Goal: Answer question/provide support: Share knowledge or assist other users

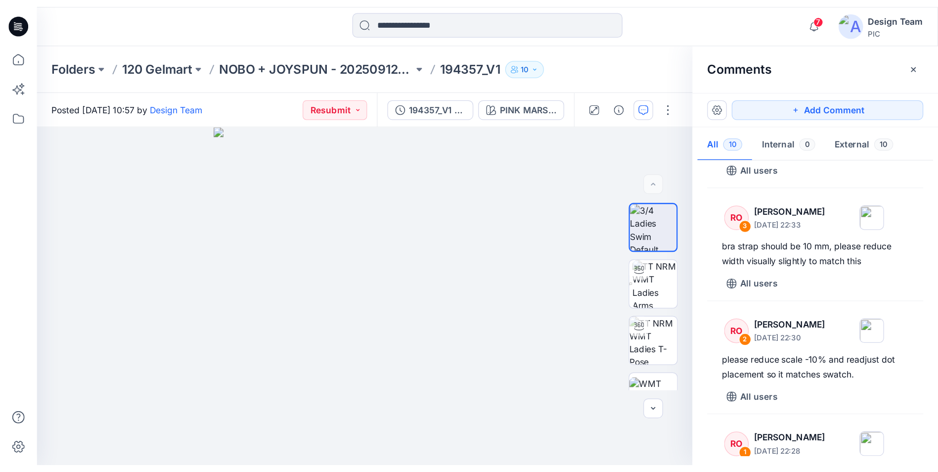
scroll to position [641, 0]
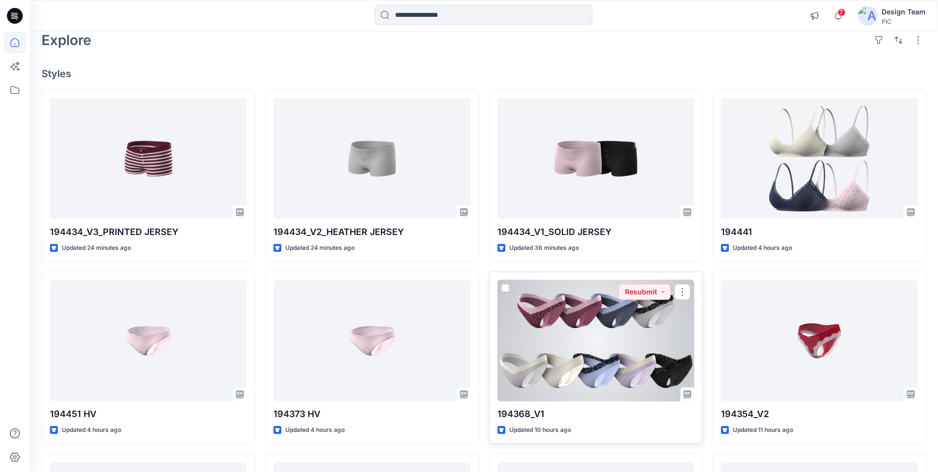
scroll to position [99, 0]
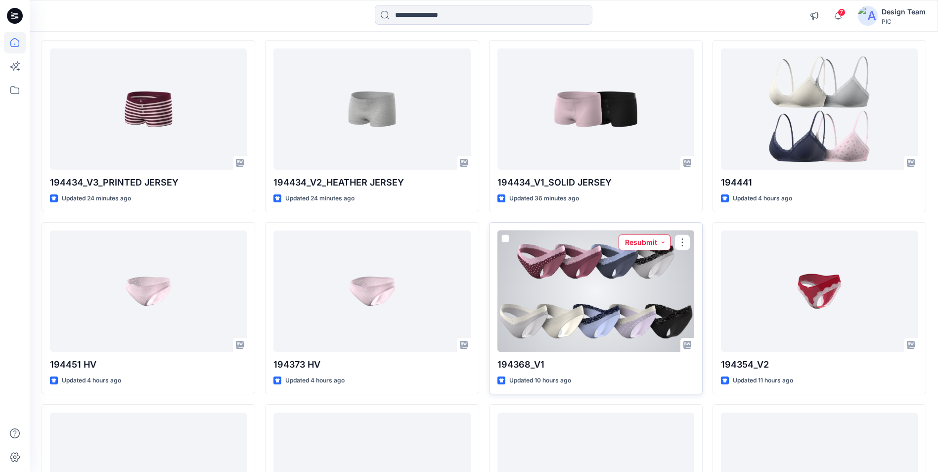
click at [646, 245] on button "Resubmit" at bounding box center [645, 242] width 52 height 16
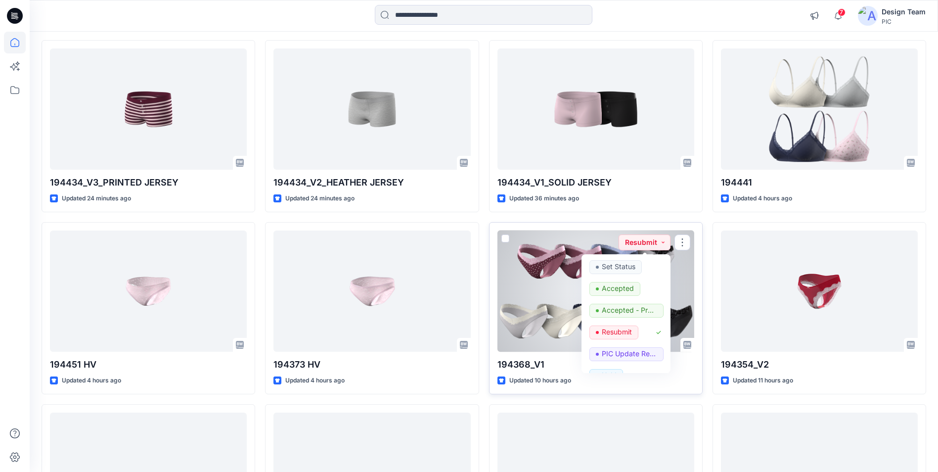
click at [680, 280] on div at bounding box center [595, 290] width 197 height 121
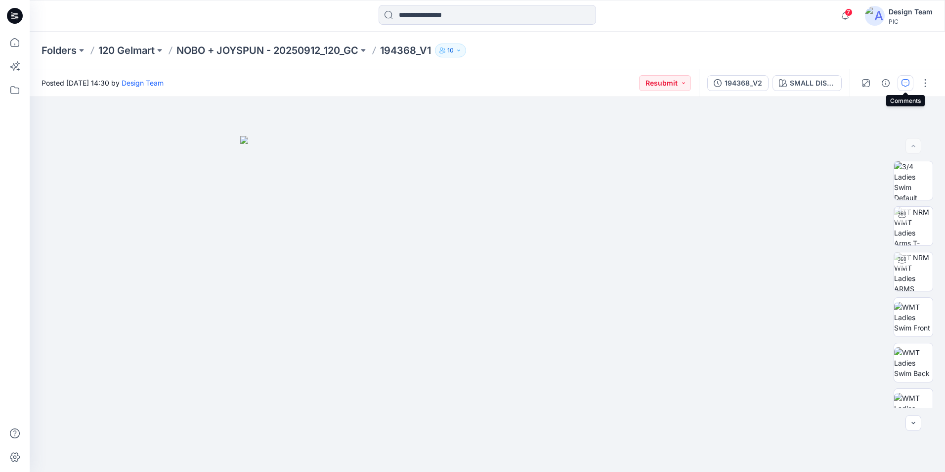
click at [755, 82] on icon "button" at bounding box center [906, 83] width 8 height 8
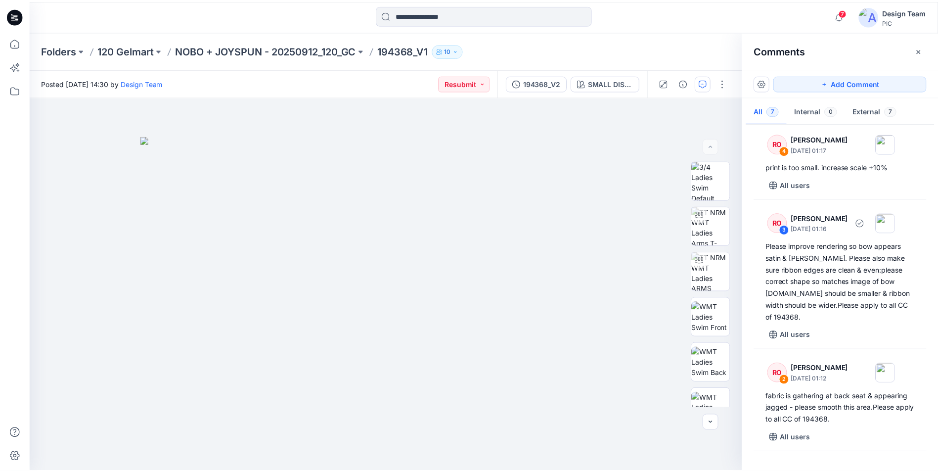
scroll to position [297, 0]
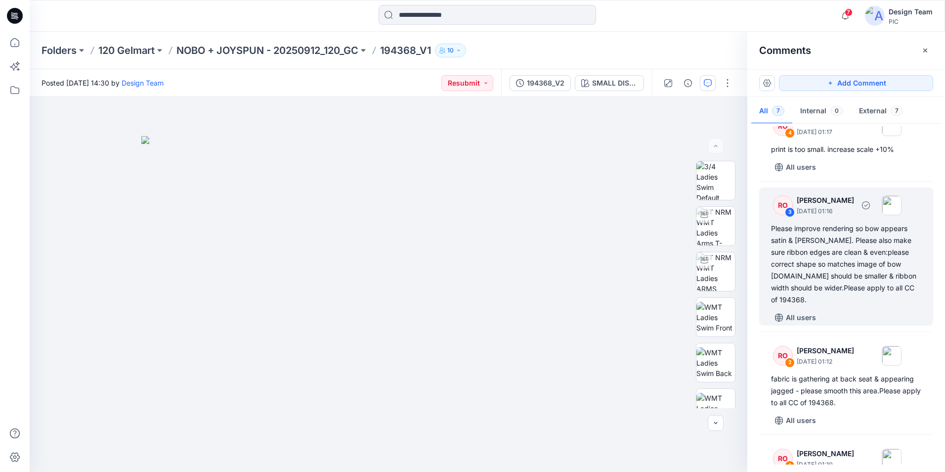
click at [755, 260] on div "Please improve rendering so bow appears satin & [PERSON_NAME]. Please also make…" at bounding box center [846, 264] width 150 height 83
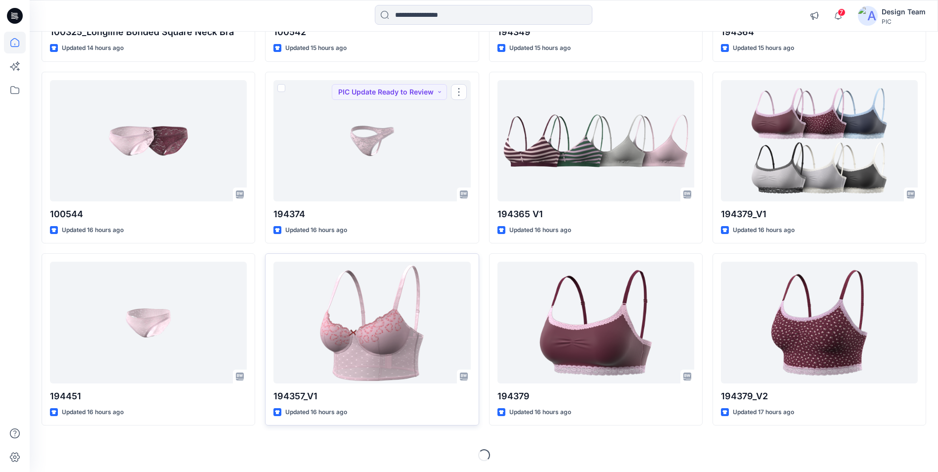
scroll to position [796, 0]
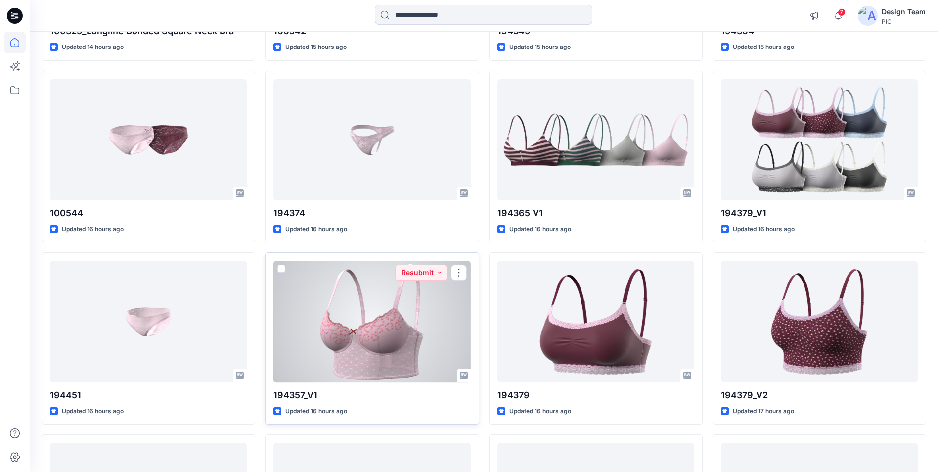
click at [437, 300] on div at bounding box center [371, 321] width 197 height 121
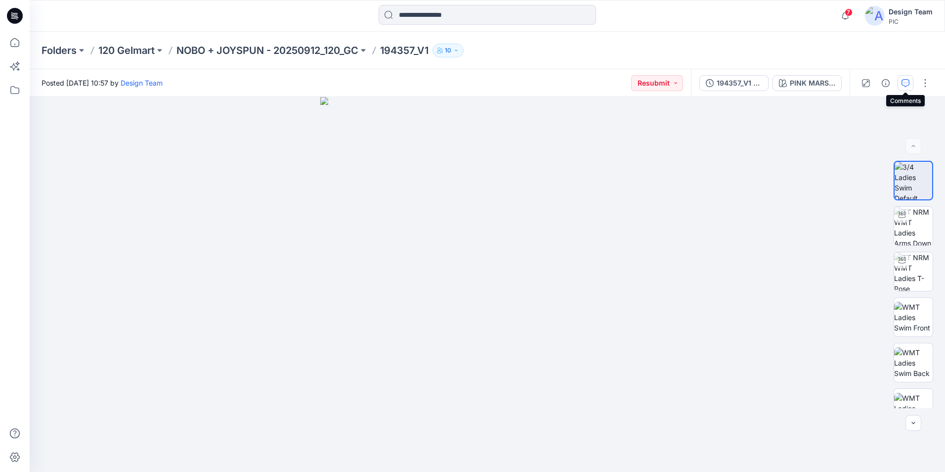
click at [755, 84] on icon "button" at bounding box center [906, 83] width 8 height 8
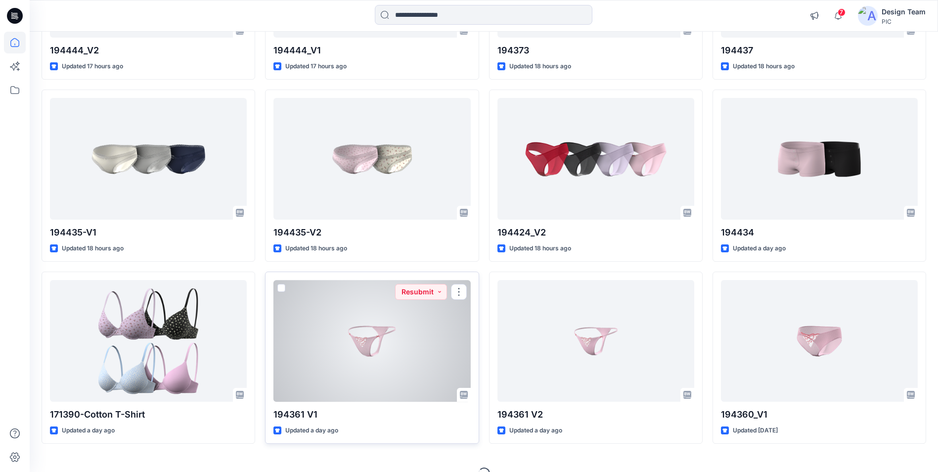
scroll to position [1342, 0]
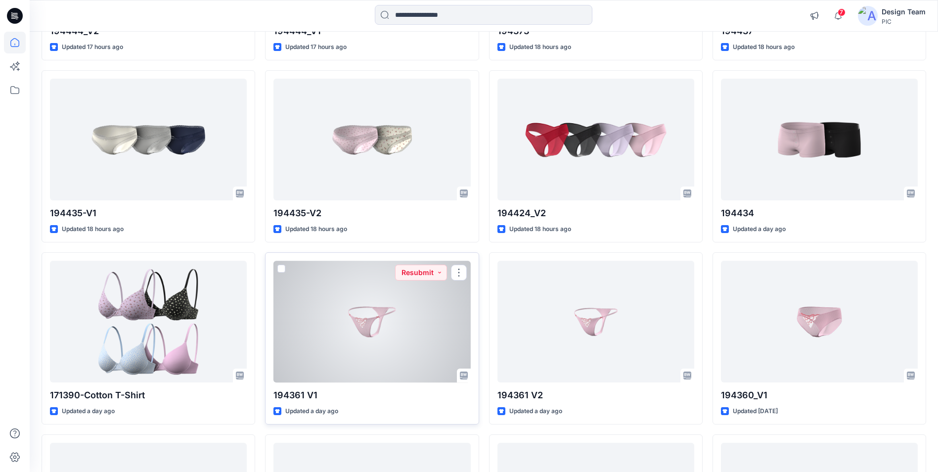
click at [416, 311] on div at bounding box center [371, 321] width 197 height 121
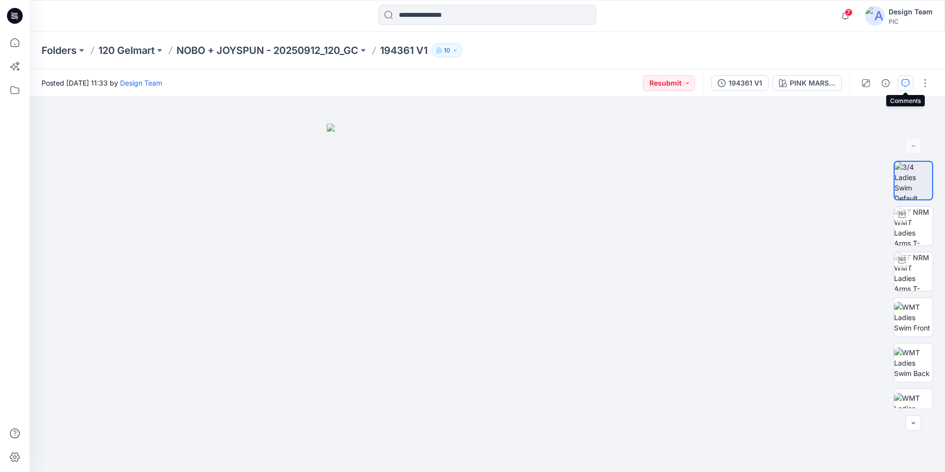
click at [755, 85] on icon "button" at bounding box center [906, 83] width 8 height 8
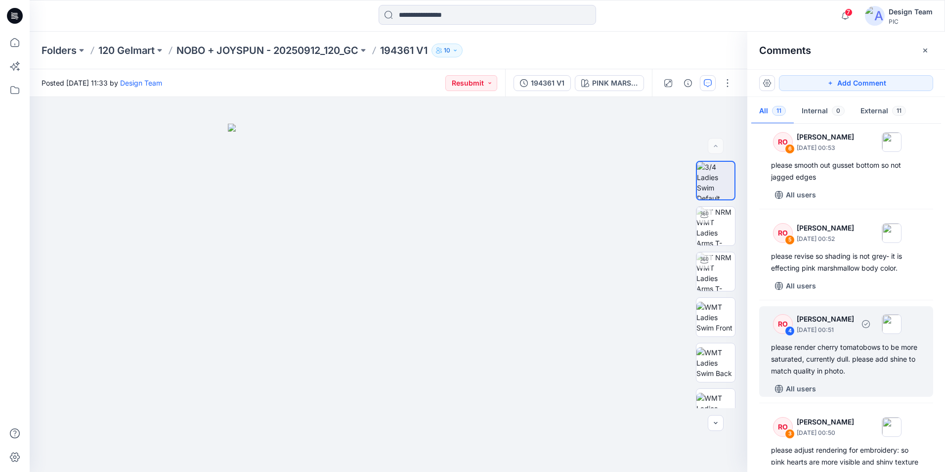
scroll to position [494, 0]
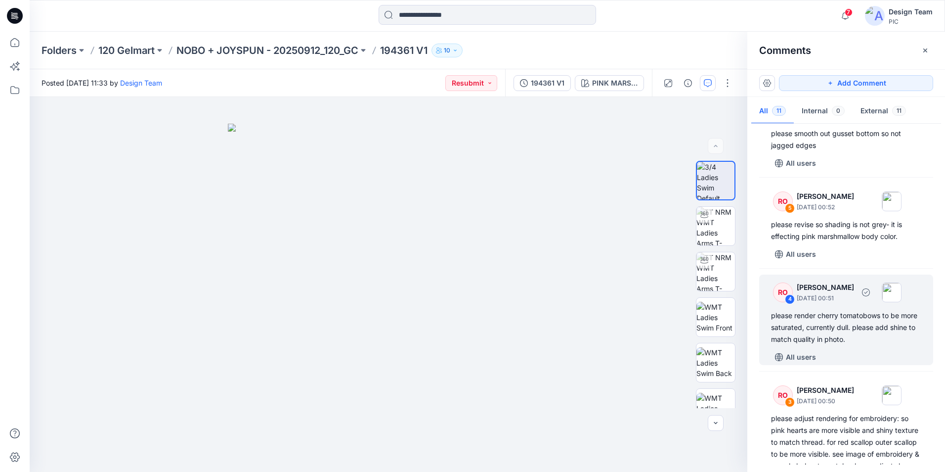
click at [755, 330] on div "please render cherry tomatobows to be more saturated, currently dull. please ad…" at bounding box center [846, 328] width 150 height 36
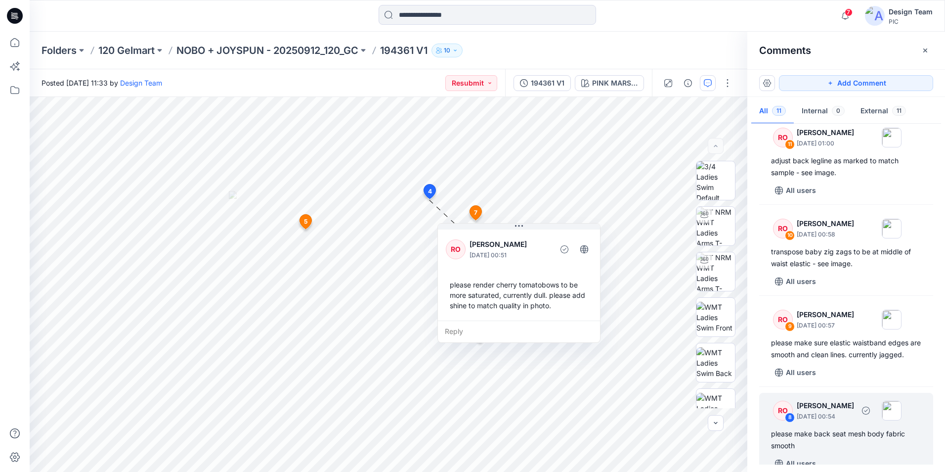
scroll to position [0, 0]
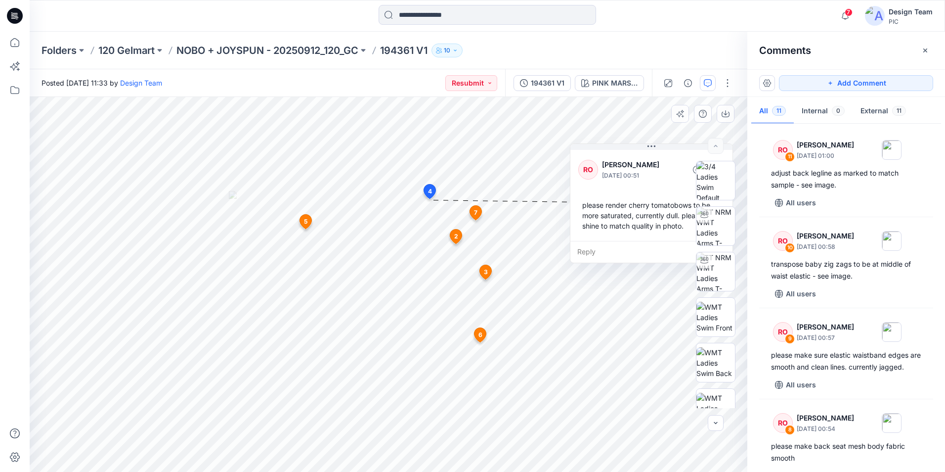
drag, startPoint x: 540, startPoint y: 316, endPoint x: 674, endPoint y: 235, distance: 156.8
click at [674, 235] on div "RO [PERSON_NAME] [DATE] 00:51 please render cherry tomatobows to be more satura…" at bounding box center [652, 194] width 162 height 93
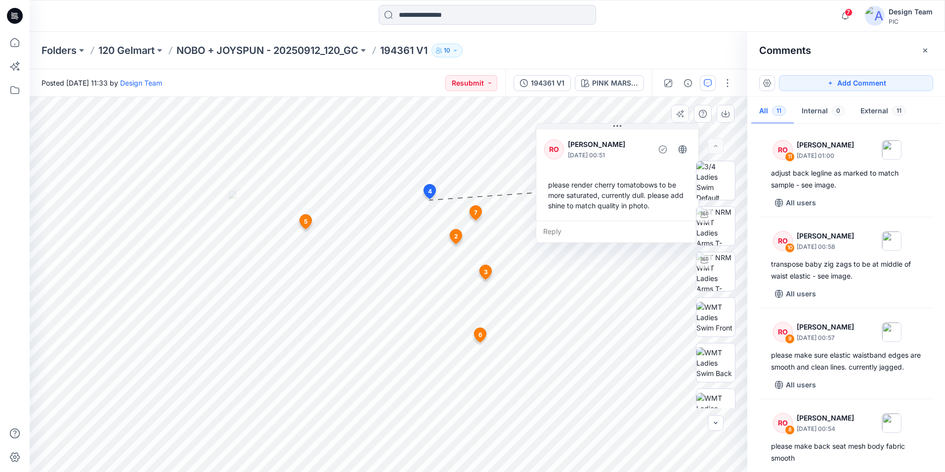
drag, startPoint x: 662, startPoint y: 250, endPoint x: 619, endPoint y: 223, distance: 50.2
click at [621, 224] on div "Reply" at bounding box center [618, 232] width 162 height 22
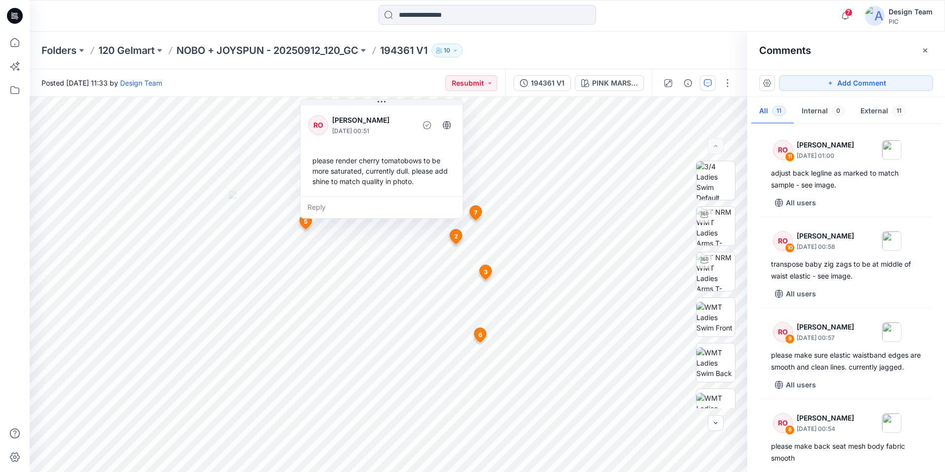
drag, startPoint x: 584, startPoint y: 180, endPoint x: 419, endPoint y: 64, distance: 201.3
click at [419, 64] on div "Folders 120 Gelmart NOBO + JOYSPUN - 20250912_120_GC 194361 V1 10 Posted [DATE]…" at bounding box center [488, 252] width 916 height 440
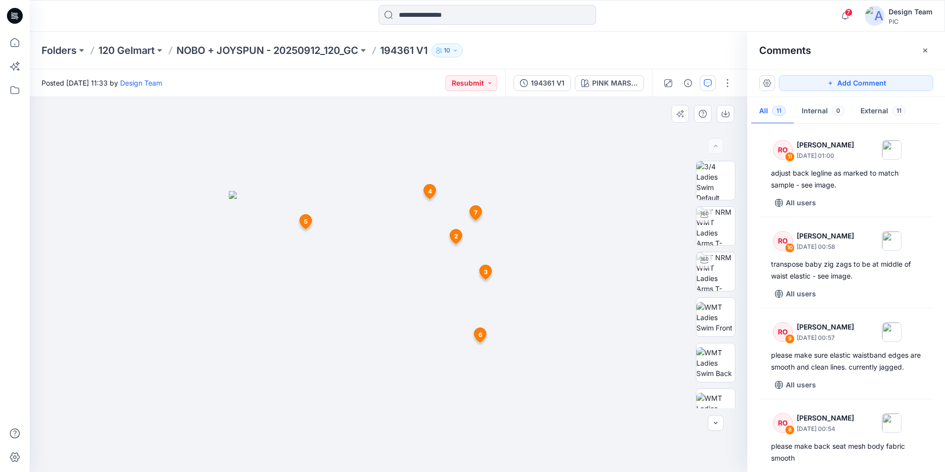
click at [305, 218] on span "5" at bounding box center [305, 221] width 3 height 9
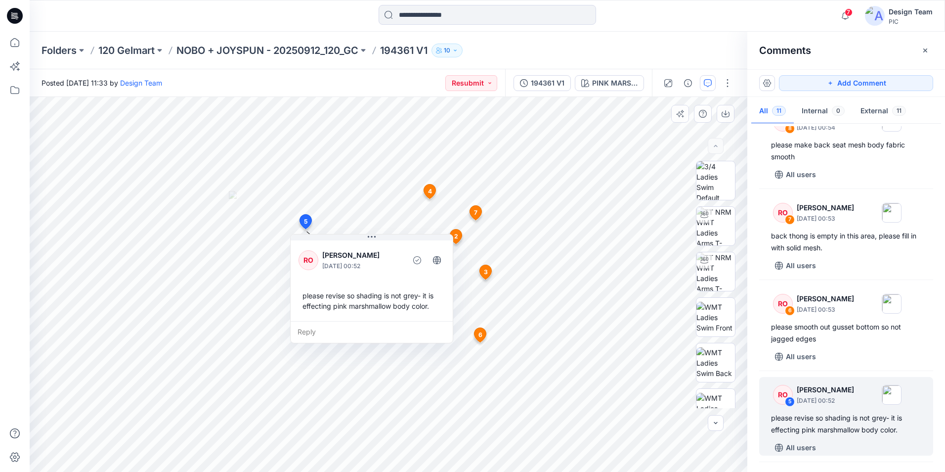
scroll to position [304, 0]
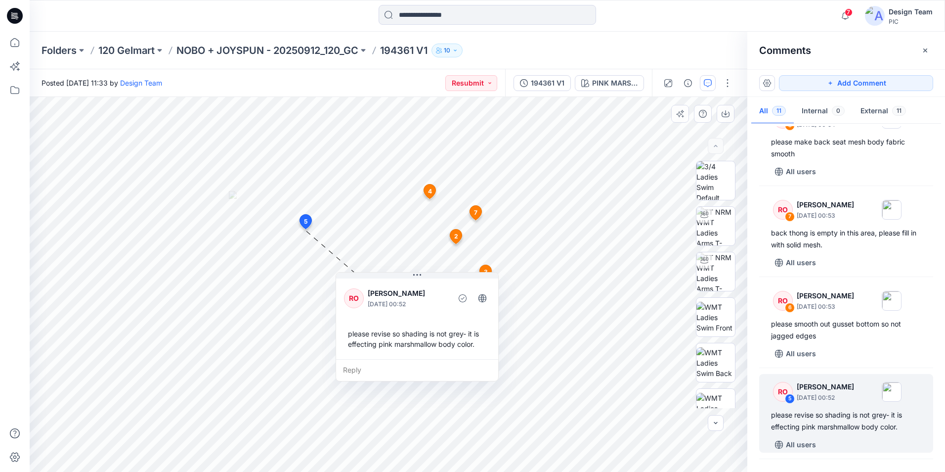
drag, startPoint x: 393, startPoint y: 315, endPoint x: 439, endPoint y: 353, distance: 59.3
click at [439, 353] on div "RO [PERSON_NAME] [DATE] 00:52 please revise so shading is not grey- it is effec…" at bounding box center [417, 317] width 162 height 83
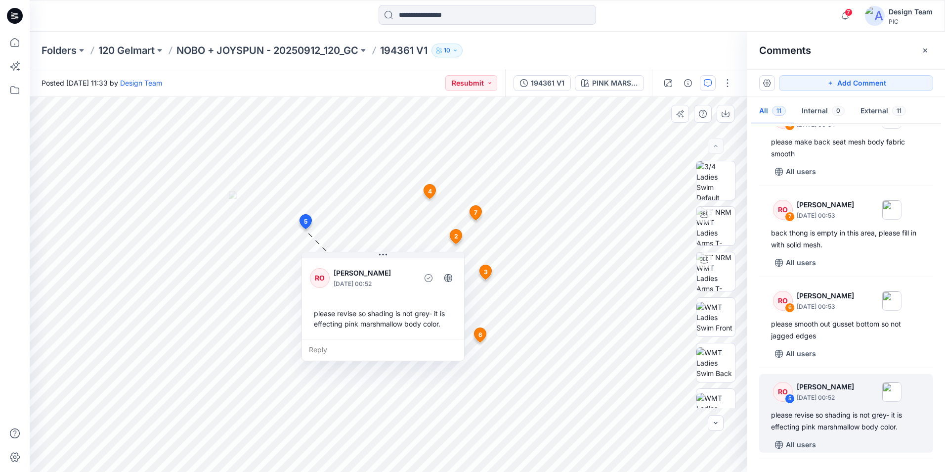
drag, startPoint x: 472, startPoint y: 358, endPoint x: 438, endPoint y: 337, distance: 39.7
click at [438, 337] on div "RO [PERSON_NAME] [DATE] 00:52 please revise so shading is not grey- it is effec…" at bounding box center [383, 297] width 162 height 83
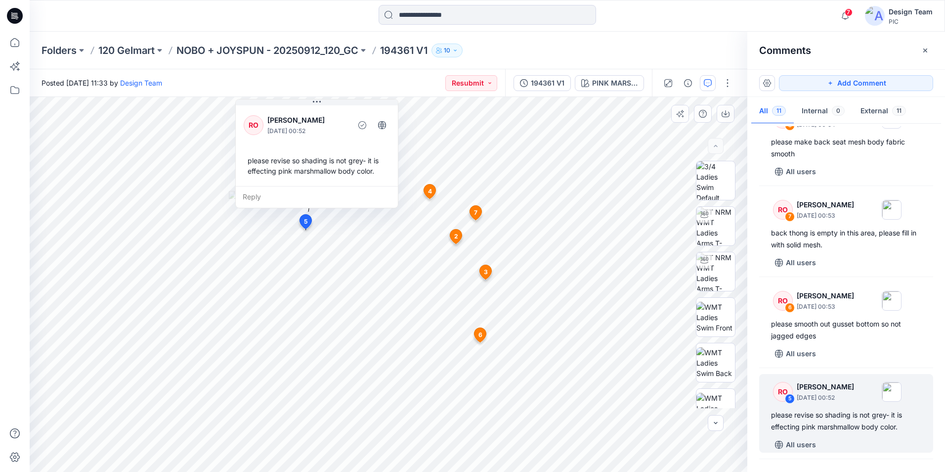
drag, startPoint x: 363, startPoint y: 334, endPoint x: 297, endPoint y: 173, distance: 174.3
click at [297, 172] on div "RO [PERSON_NAME] [DATE] 00:52 please revise so shading is not grey- it is effec…" at bounding box center [317, 144] width 162 height 83
drag, startPoint x: 276, startPoint y: 178, endPoint x: 292, endPoint y: 172, distance: 16.9
click at [292, 172] on div "please revise so shading is not grey- it is effecting pink marshmallow body col…" at bounding box center [311, 164] width 146 height 29
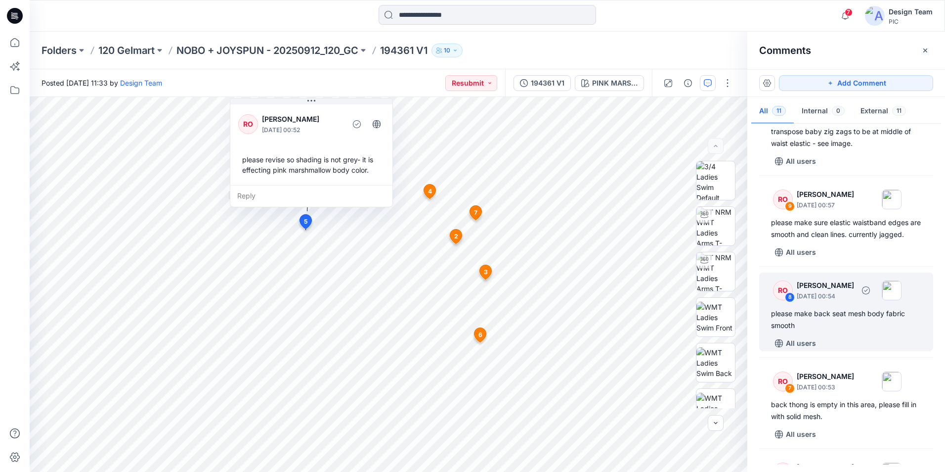
scroll to position [148, 0]
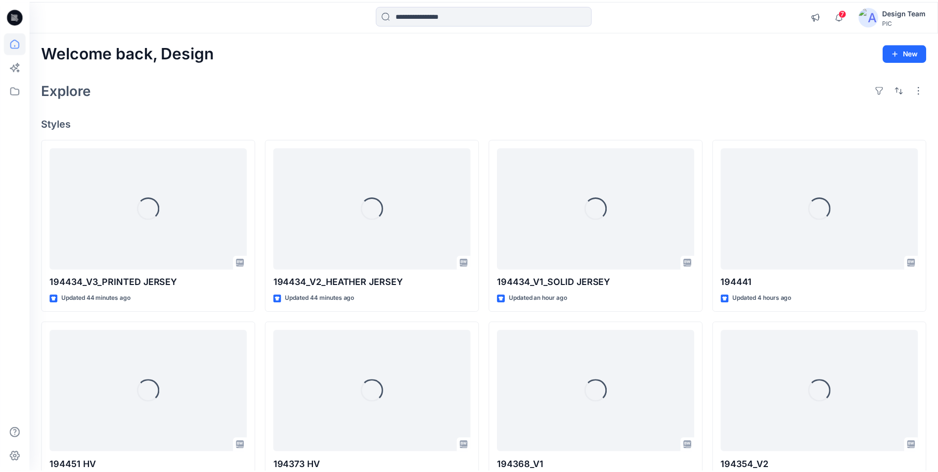
scroll to position [1342, 0]
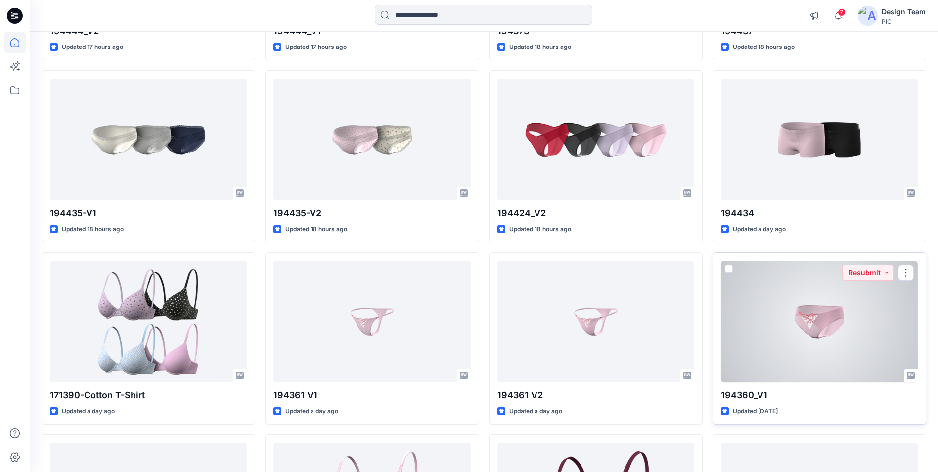
click at [755, 331] on div at bounding box center [819, 321] width 197 height 121
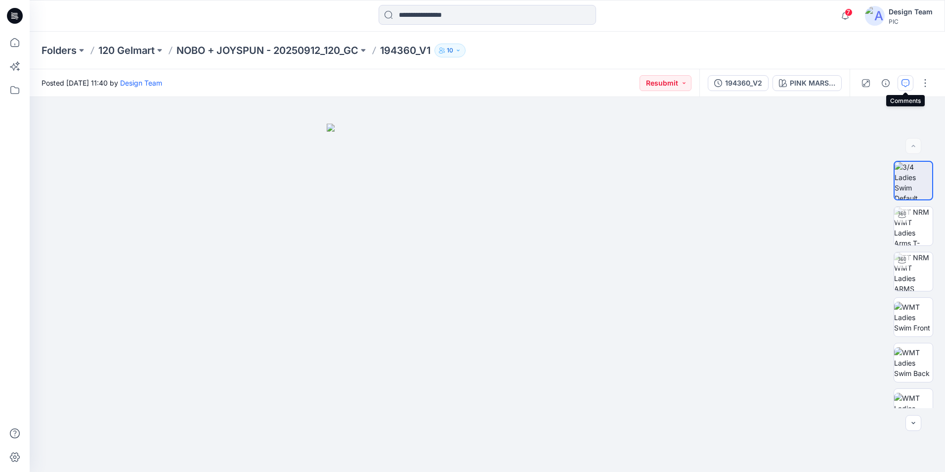
click at [755, 87] on button "button" at bounding box center [906, 83] width 16 height 16
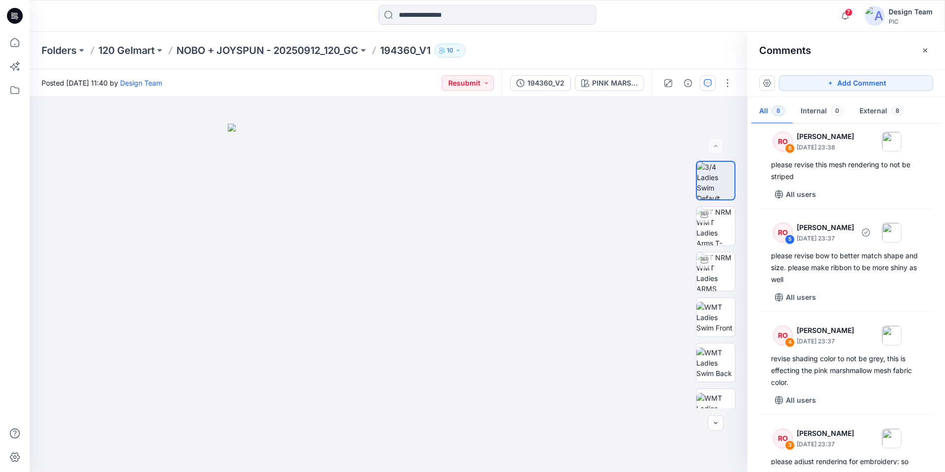
scroll to position [198, 0]
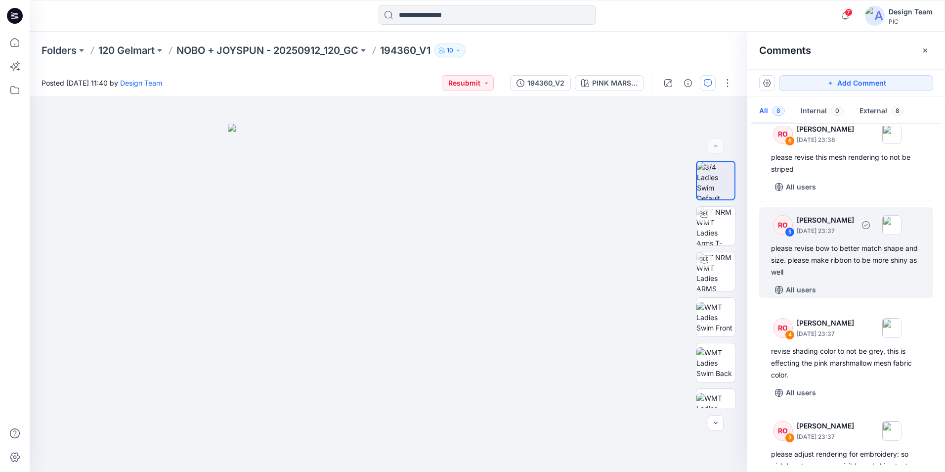
click at [755, 259] on div "please revise bow to better match shape and size. please make ribbon to be more…" at bounding box center [846, 260] width 150 height 36
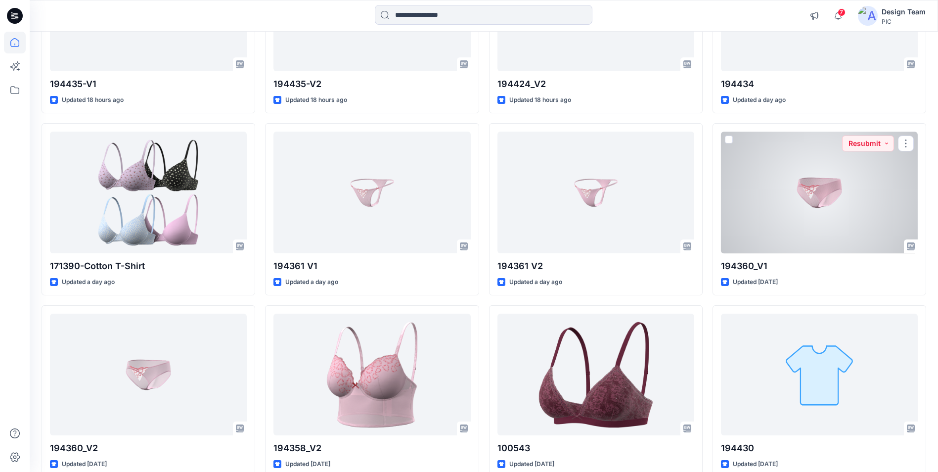
scroll to position [1490, 0]
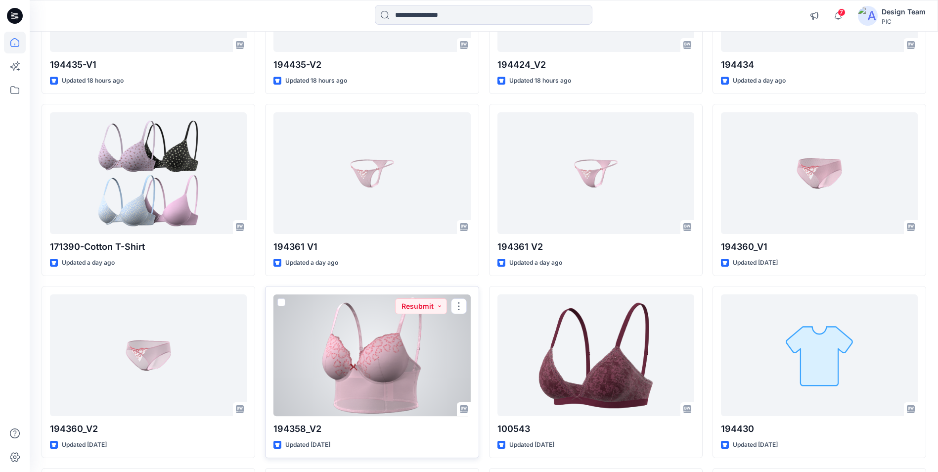
click at [436, 342] on div at bounding box center [371, 354] width 197 height 121
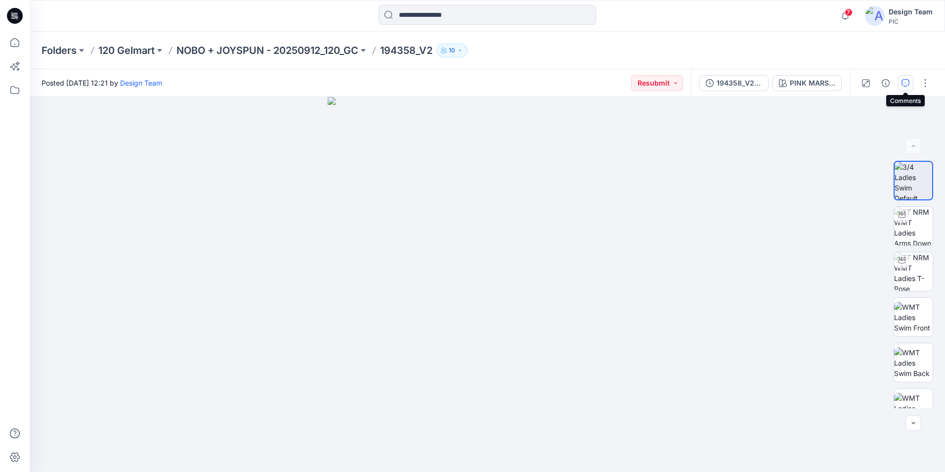
click at [755, 83] on icon "button" at bounding box center [905, 82] width 3 height 0
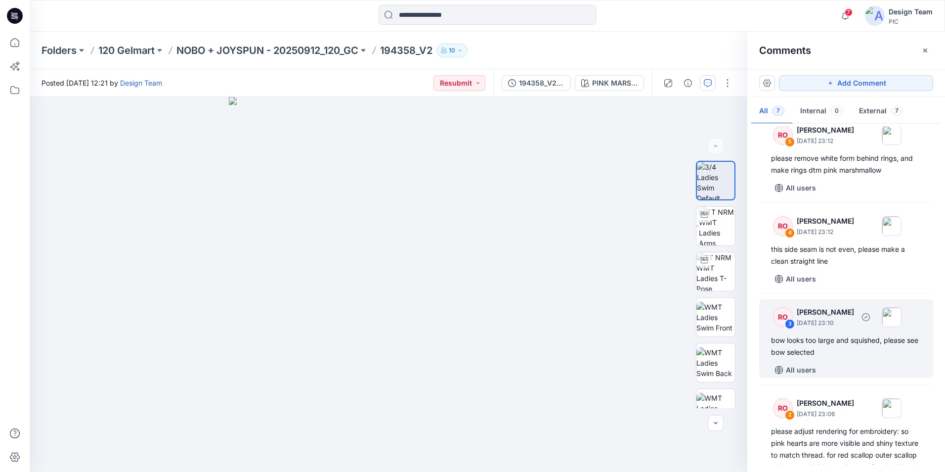
scroll to position [198, 0]
click at [755, 343] on div "bow looks too large and squished, please see bow selected" at bounding box center [846, 345] width 150 height 24
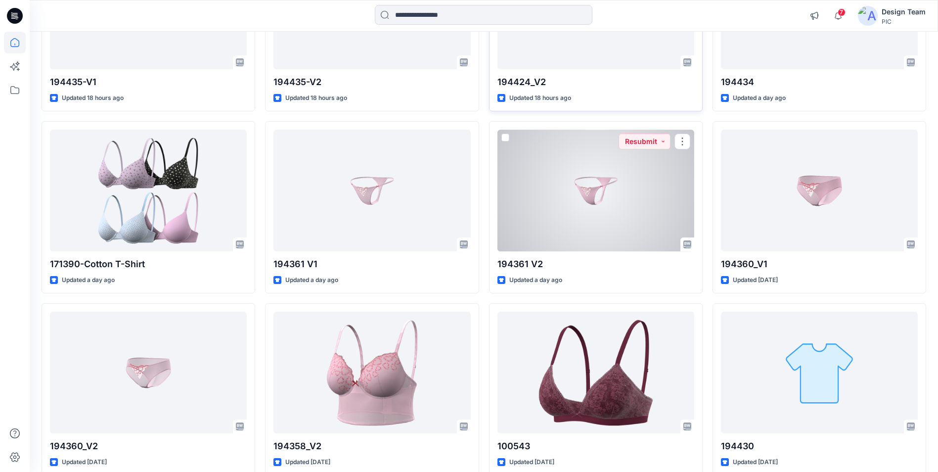
scroll to position [1391, 0]
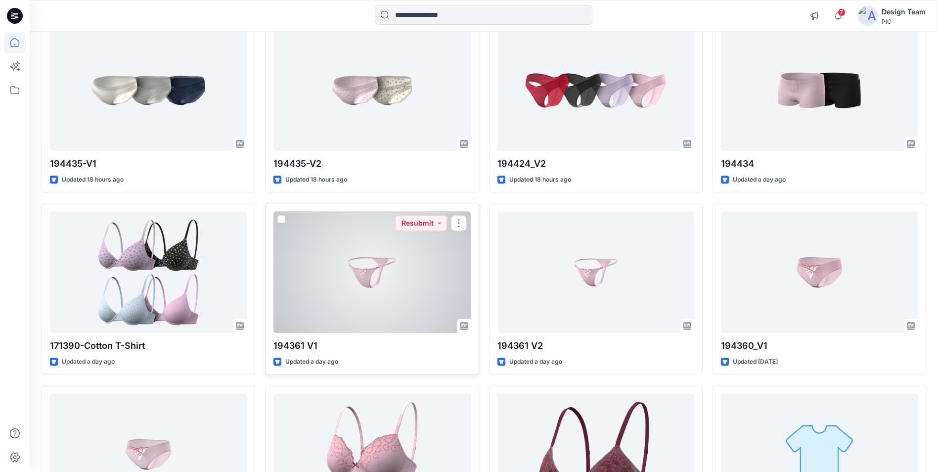
click at [437, 241] on div at bounding box center [371, 271] width 197 height 121
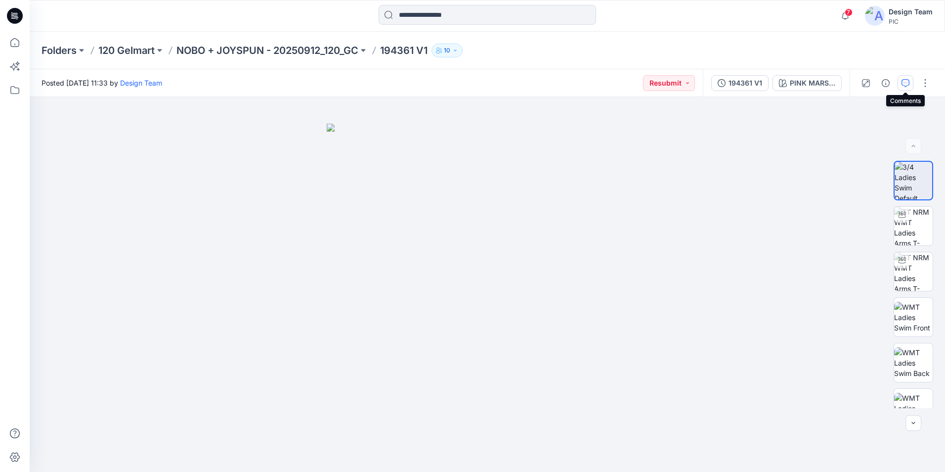
click at [755, 84] on icon "button" at bounding box center [906, 83] width 8 height 8
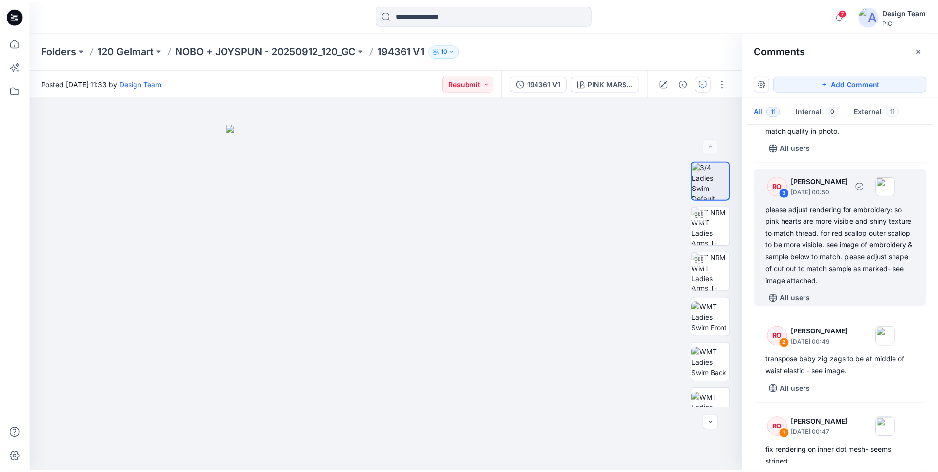
scroll to position [597, 0]
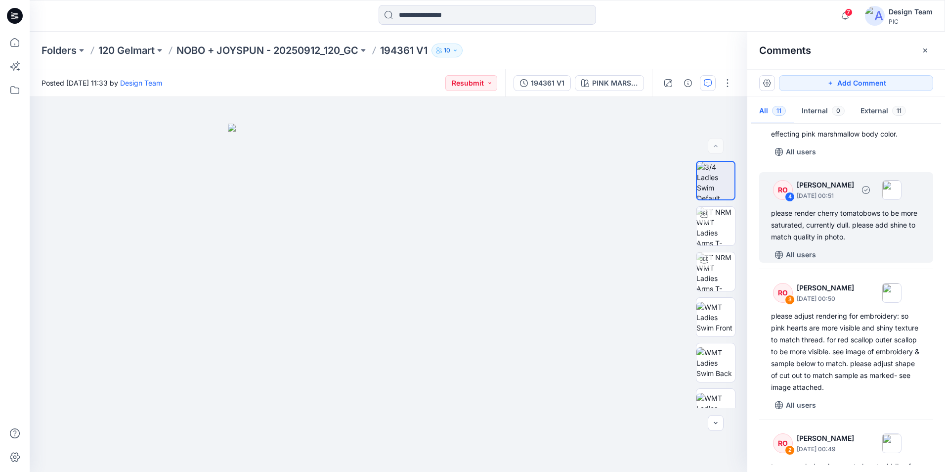
click at [755, 242] on div "please render cherry tomatobows to be more saturated, currently dull. please ad…" at bounding box center [846, 225] width 150 height 36
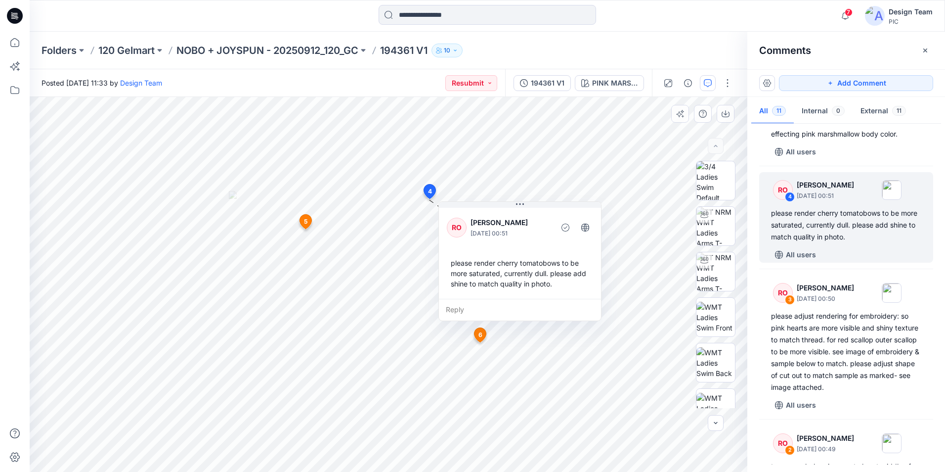
drag, startPoint x: 514, startPoint y: 318, endPoint x: 516, endPoint y: 297, distance: 21.8
click at [517, 299] on div "Reply" at bounding box center [520, 310] width 162 height 22
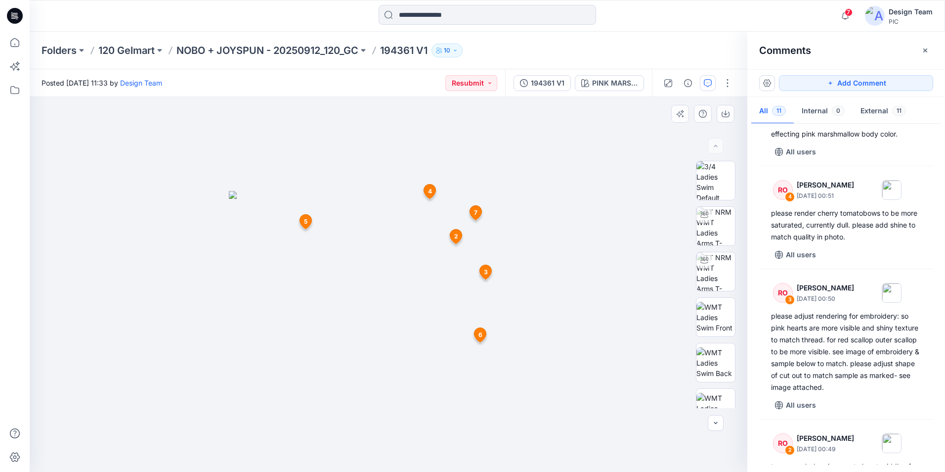
click at [556, 389] on div at bounding box center [389, 284] width 718 height 375
click at [539, 257] on img at bounding box center [388, 331] width 319 height 281
click at [380, 265] on img at bounding box center [388, 331] width 319 height 281
click at [546, 338] on img at bounding box center [388, 331] width 319 height 281
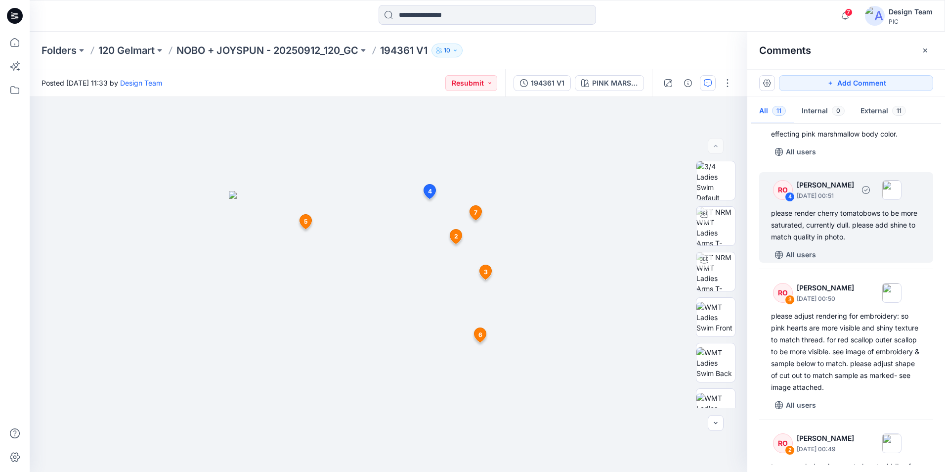
click at [755, 236] on div "please render cherry tomatobows to be more saturated, currently dull. please ad…" at bounding box center [846, 225] width 150 height 36
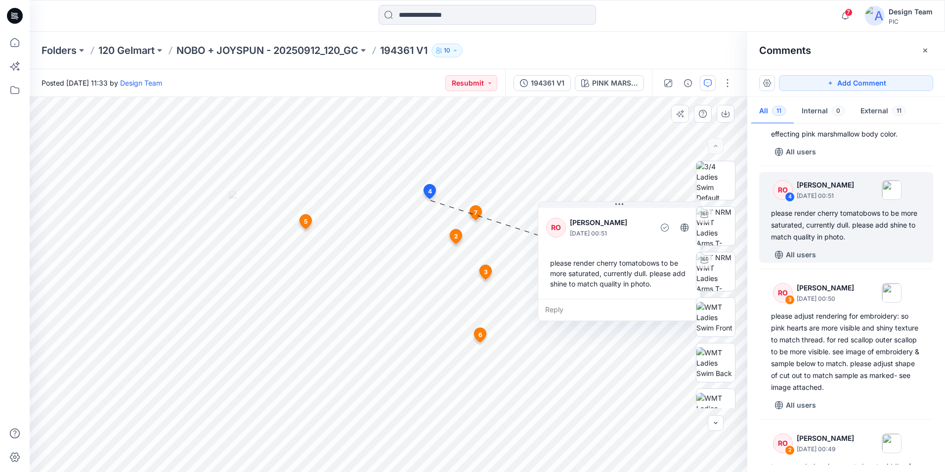
drag, startPoint x: 544, startPoint y: 245, endPoint x: 644, endPoint y: 223, distance: 102.7
click at [644, 223] on p "[PERSON_NAME]" at bounding box center [610, 223] width 81 height 12
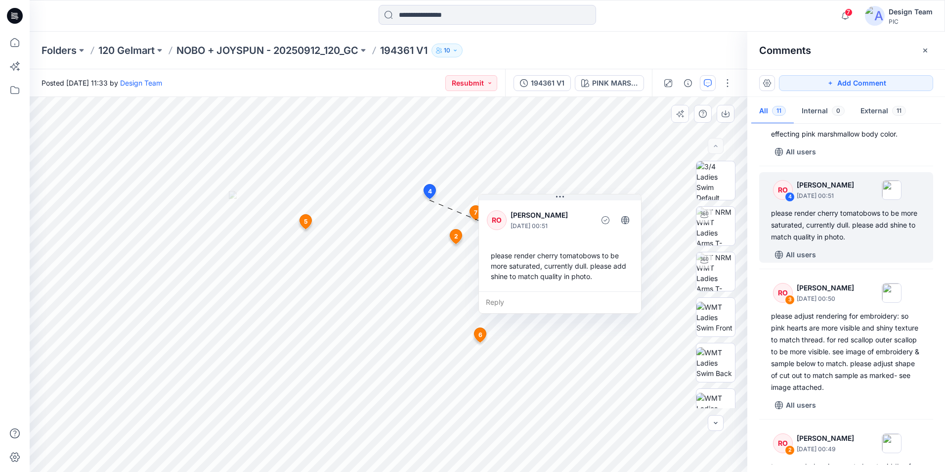
drag, startPoint x: 629, startPoint y: 294, endPoint x: 586, endPoint y: 288, distance: 43.5
click at [586, 288] on div "RO [PERSON_NAME] [DATE] 00:51 please render cherry tomatobows to be more satura…" at bounding box center [560, 244] width 162 height 93
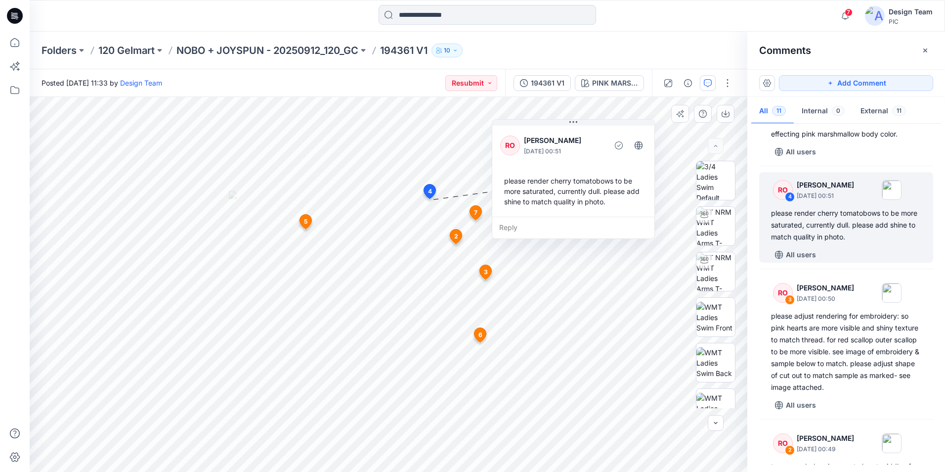
drag, startPoint x: 526, startPoint y: 254, endPoint x: 565, endPoint y: 164, distance: 98.6
click at [567, 164] on div "RO [PERSON_NAME] [DATE] 00:51 please render cherry tomatobows to be more satura…" at bounding box center [574, 170] width 162 height 93
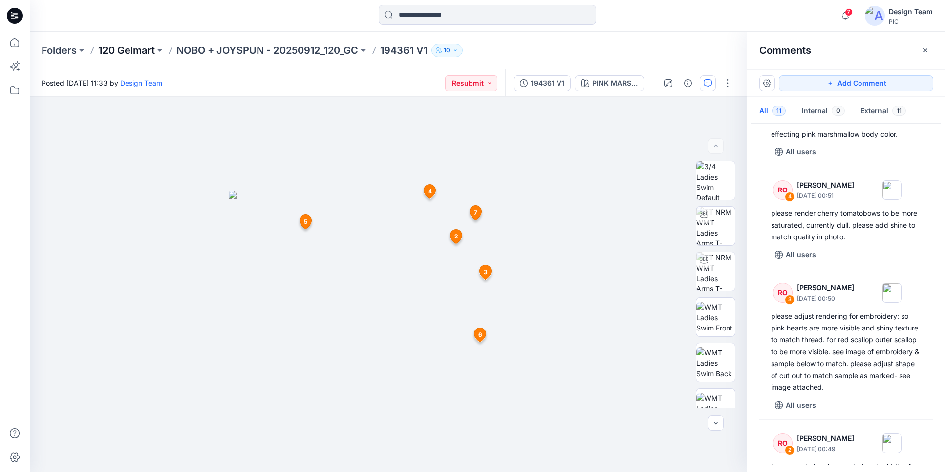
click at [141, 51] on p "120 Gelmart" at bounding box center [126, 51] width 56 height 14
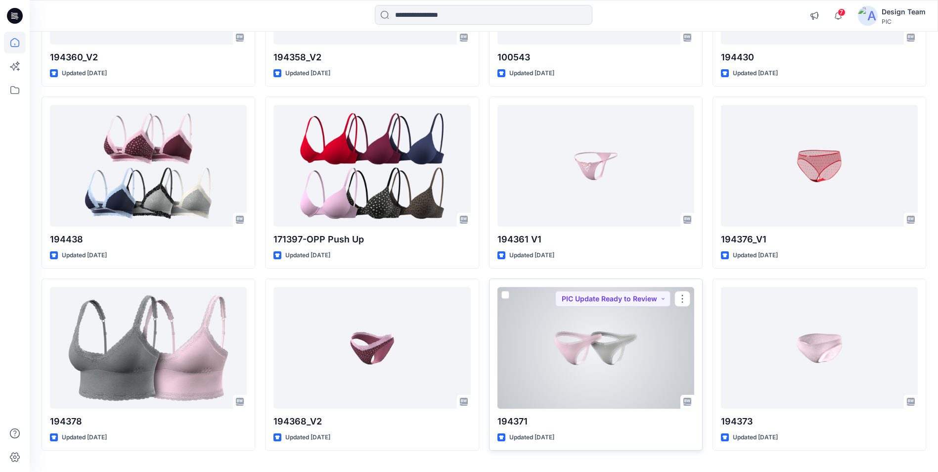
scroll to position [1879, 0]
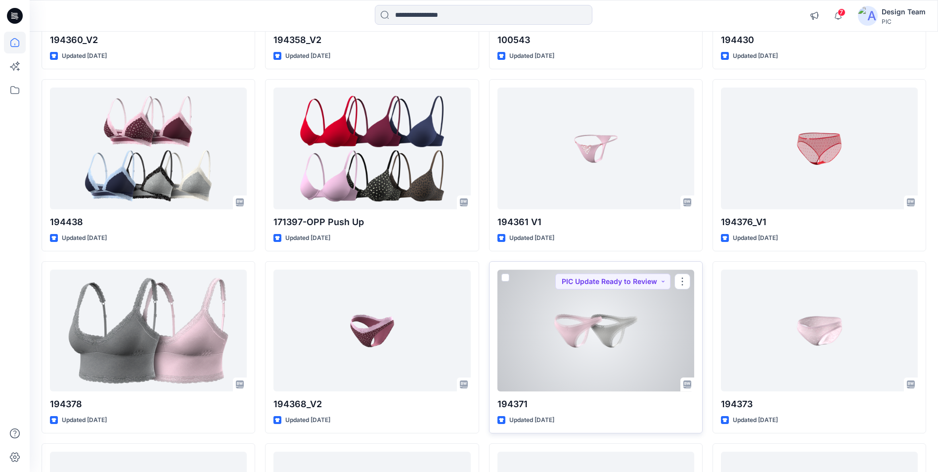
click at [668, 311] on div at bounding box center [595, 329] width 197 height 121
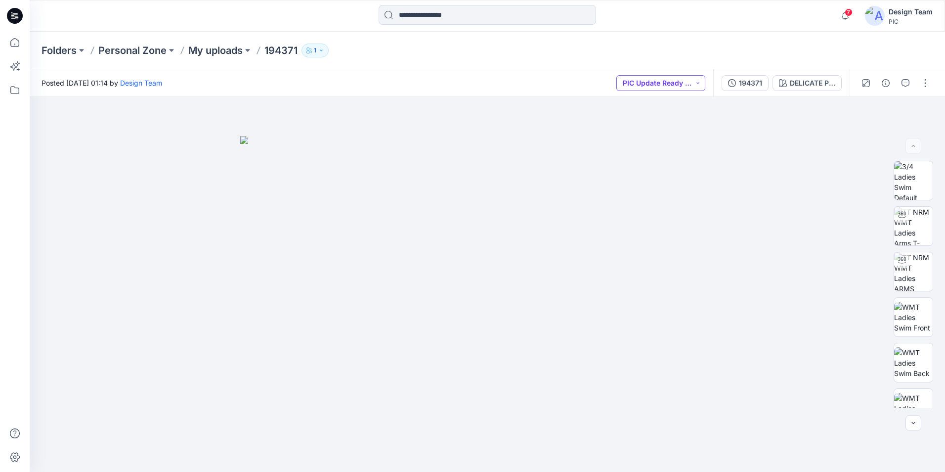
click at [666, 81] on button "PIC Update Ready to Review" at bounding box center [661, 83] width 89 height 16
click at [755, 141] on div at bounding box center [488, 284] width 916 height 375
click at [755, 83] on icon "button" at bounding box center [905, 82] width 3 height 0
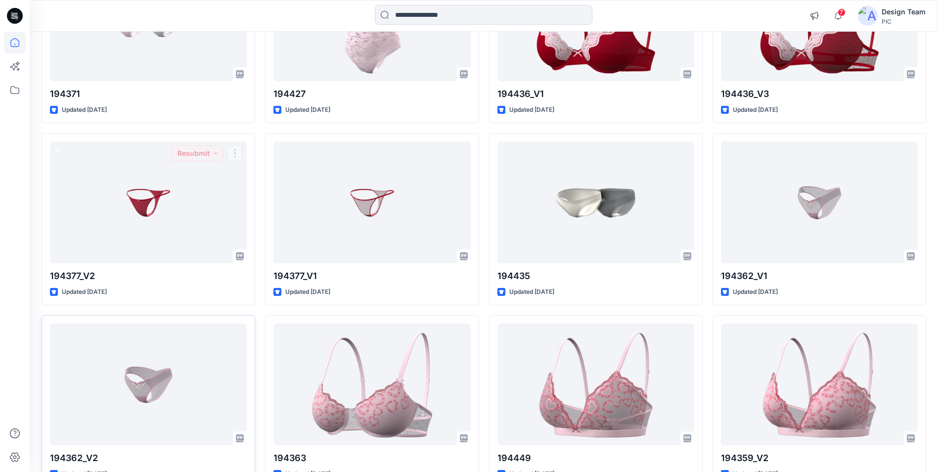
scroll to position [2434, 0]
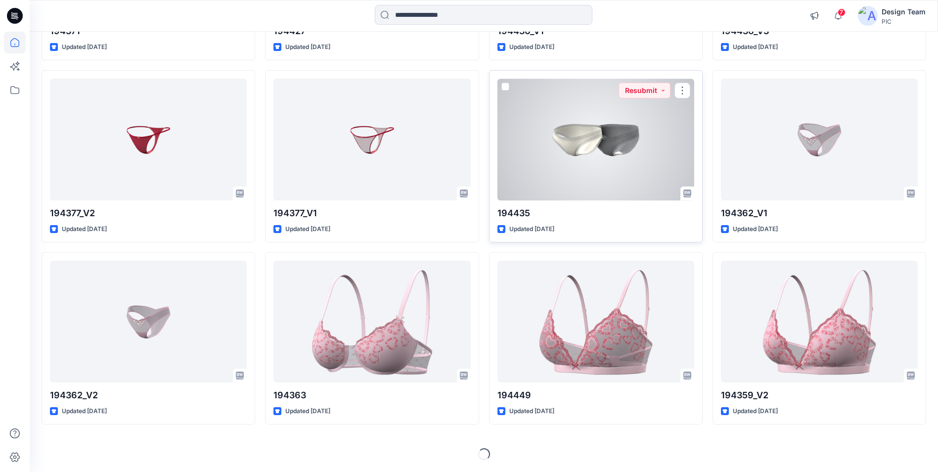
click at [608, 181] on div at bounding box center [595, 139] width 197 height 121
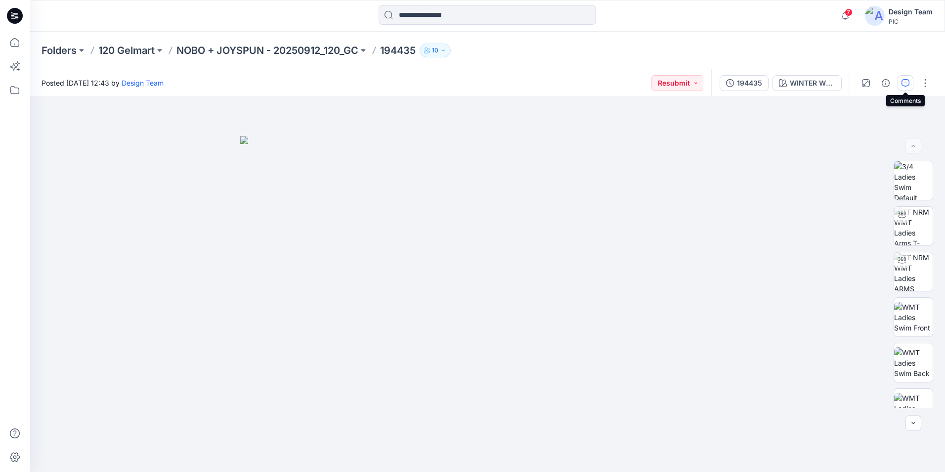
click at [755, 84] on icon "button" at bounding box center [906, 83] width 8 height 8
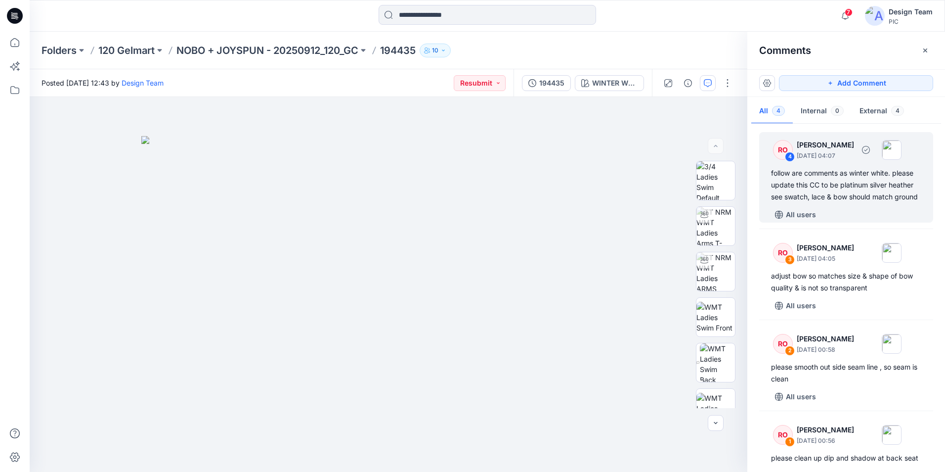
click at [755, 199] on div "follow are comments as winter white. please update this CC to be platinum silve…" at bounding box center [846, 185] width 150 height 36
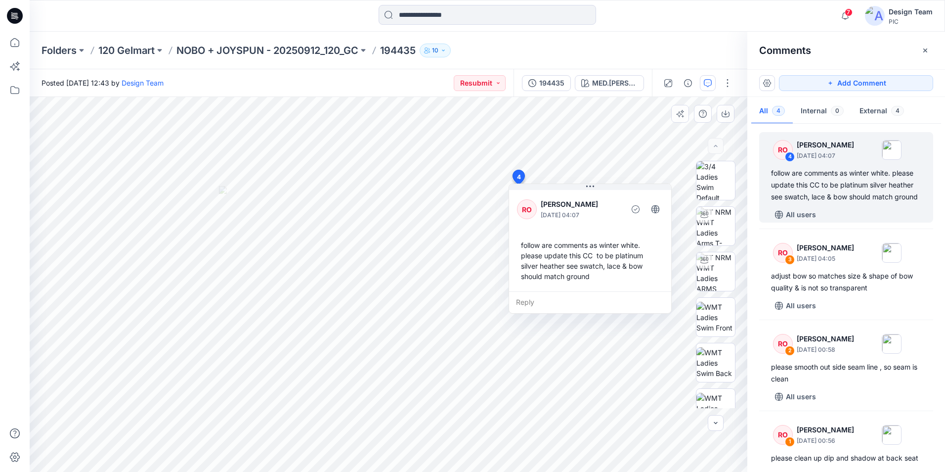
drag, startPoint x: 404, startPoint y: 296, endPoint x: 591, endPoint y: 294, distance: 187.4
click at [593, 294] on div "Reply" at bounding box center [590, 302] width 162 height 22
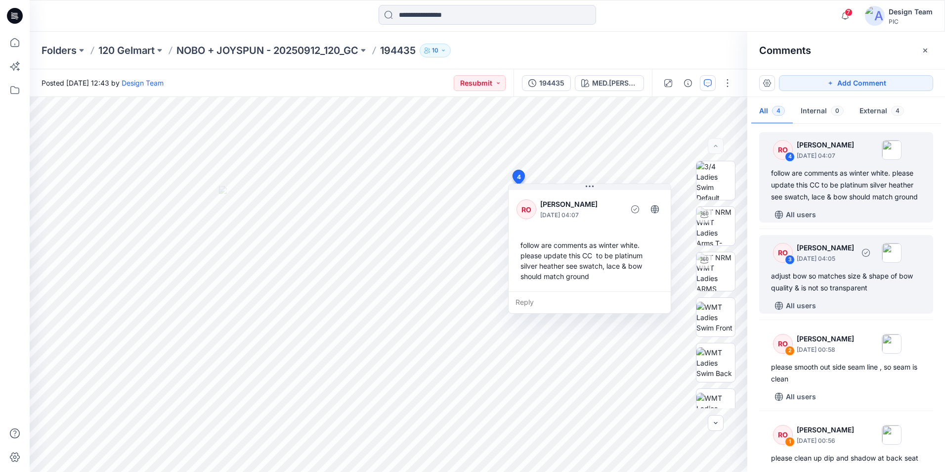
click at [755, 294] on div "adjust bow so matches size & shape of bow quality & is not so transparent" at bounding box center [846, 282] width 150 height 24
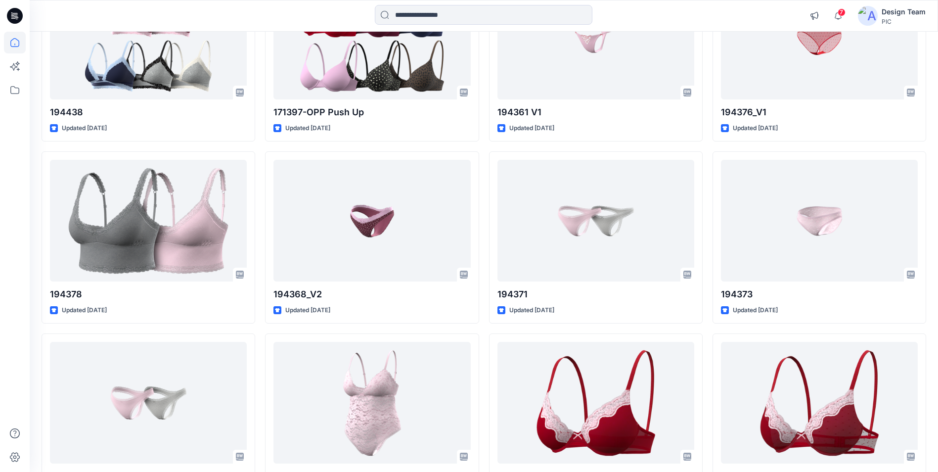
scroll to position [1939, 0]
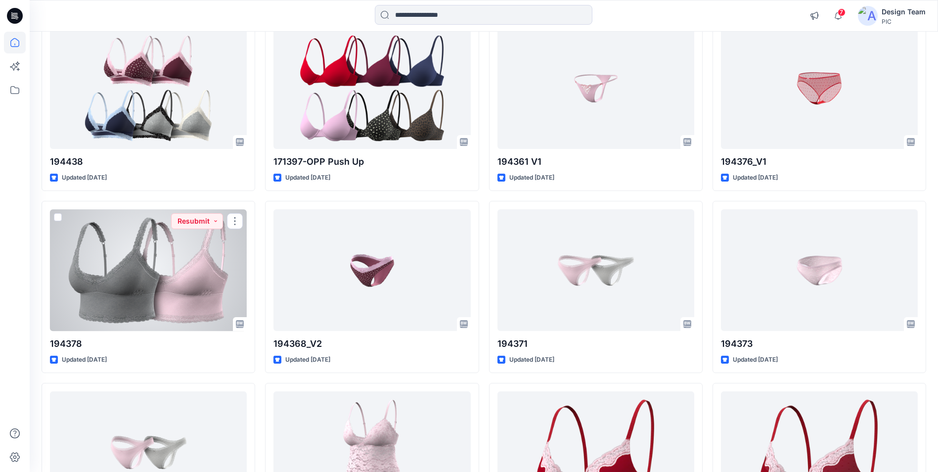
click at [193, 251] on div at bounding box center [148, 269] width 197 height 121
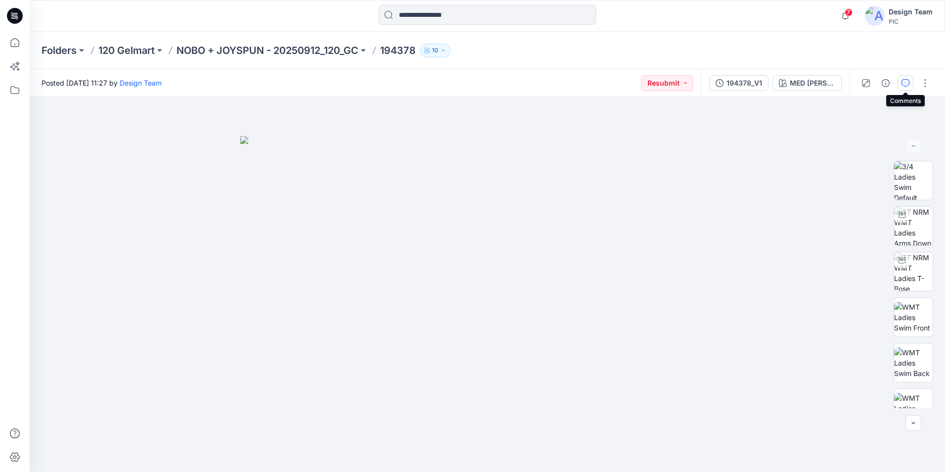
click at [755, 82] on icon "button" at bounding box center [906, 83] width 8 height 8
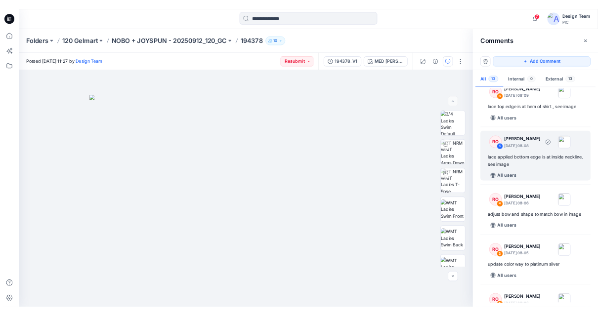
scroll to position [643, 0]
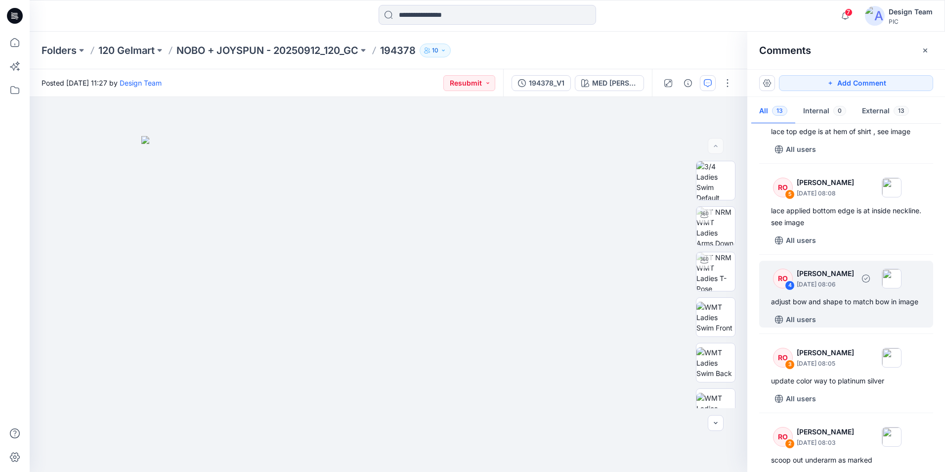
click at [755, 308] on div "adjust bow and shape to match bow in image" at bounding box center [846, 302] width 150 height 12
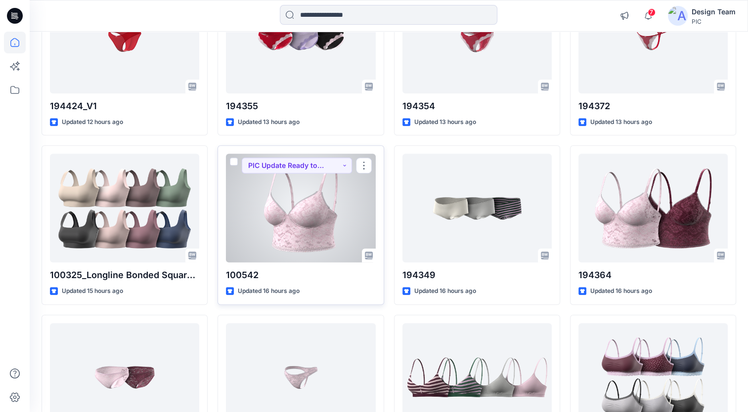
scroll to position [518, 0]
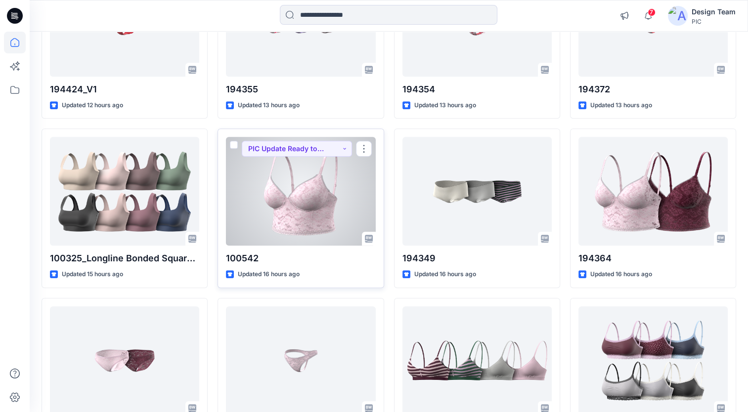
click at [356, 192] on div at bounding box center [300, 191] width 149 height 109
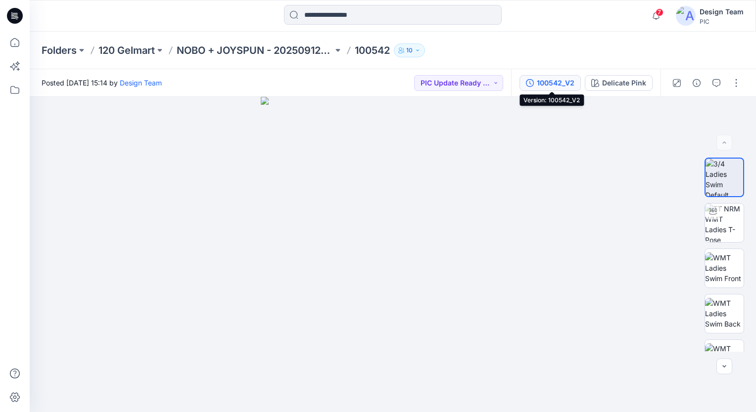
click at [546, 83] on div "100542_V2" at bounding box center [556, 83] width 38 height 11
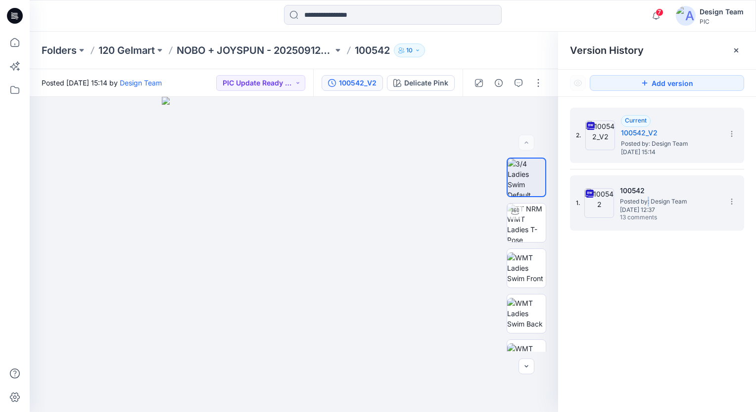
click at [648, 197] on span "Posted by: Design Team" at bounding box center [669, 202] width 99 height 10
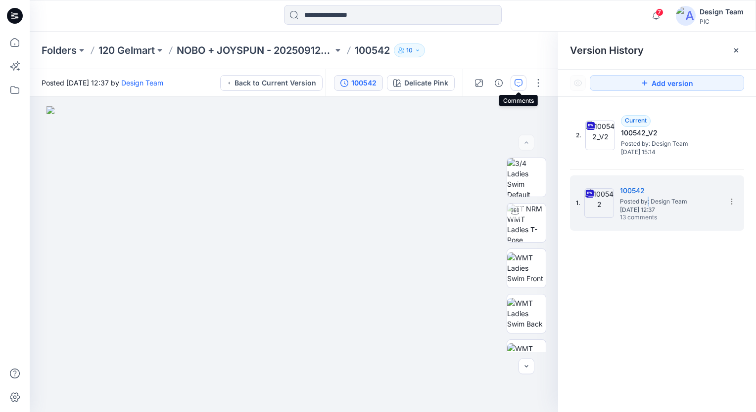
click at [519, 84] on icon "button" at bounding box center [518, 83] width 8 height 8
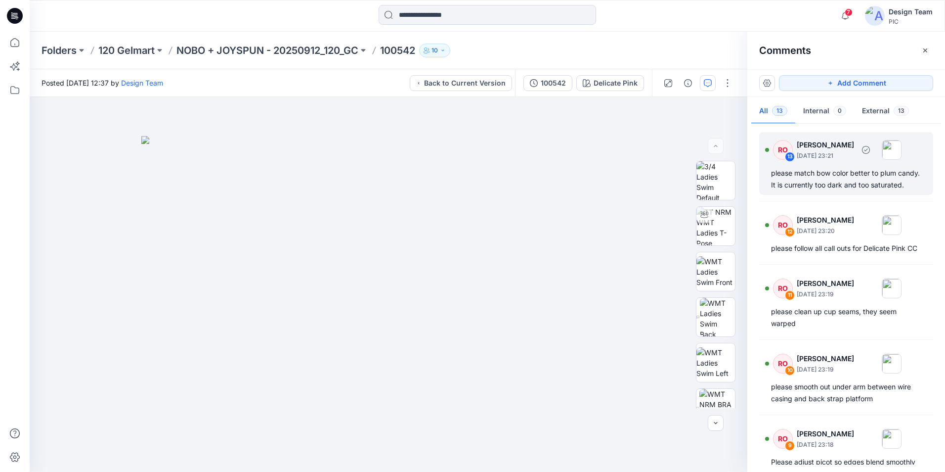
click at [755, 179] on div "please match bow color better to plum candy. It is currently too dark and too s…" at bounding box center [846, 179] width 150 height 24
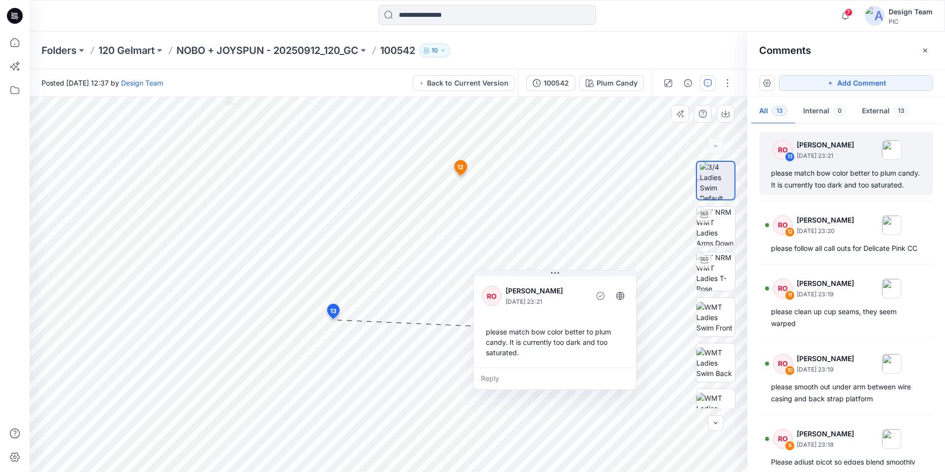
drag, startPoint x: 417, startPoint y: 344, endPoint x: 573, endPoint y: 291, distance: 164.7
click at [573, 291] on p "[PERSON_NAME]" at bounding box center [546, 291] width 81 height 12
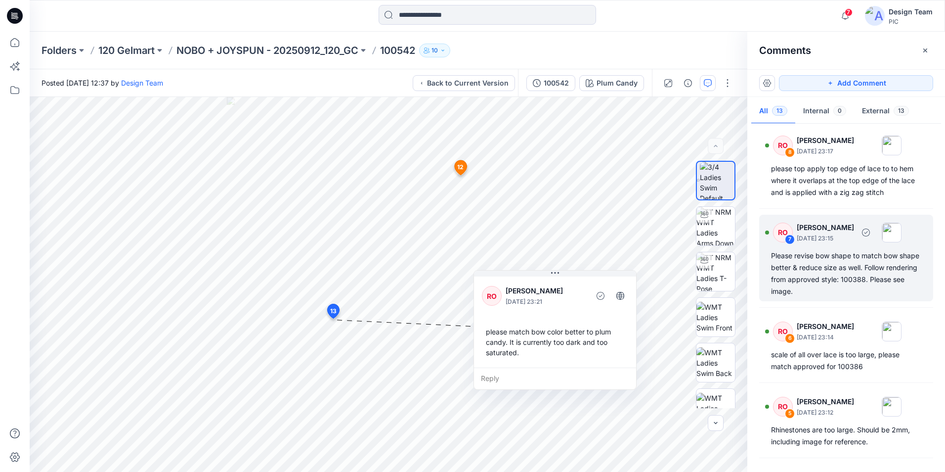
scroll to position [445, 0]
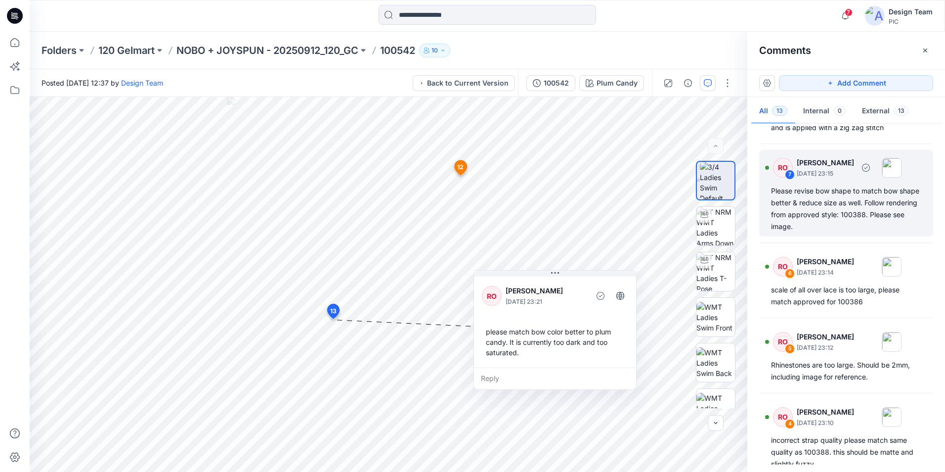
click at [755, 232] on div "Please revise bow shape to match bow shape better & reduce size as well. Follow…" at bounding box center [846, 208] width 150 height 47
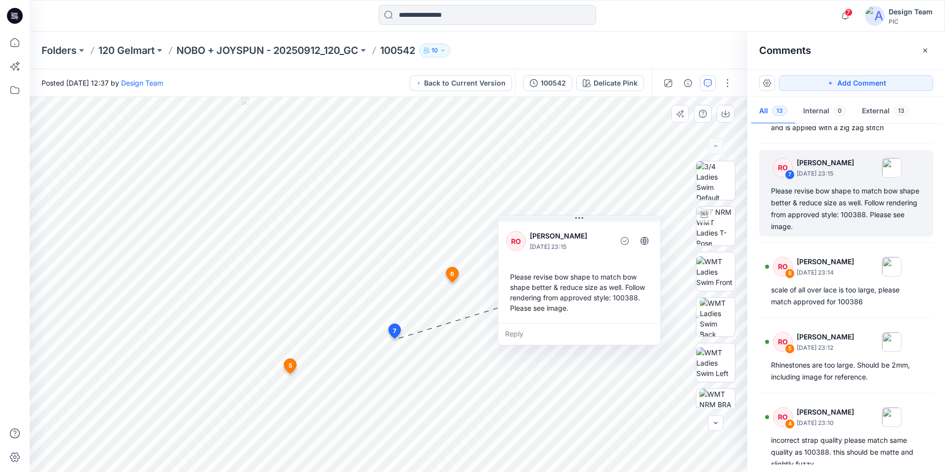
drag, startPoint x: 392, startPoint y: 314, endPoint x: 593, endPoint y: 252, distance: 210.7
click at [593, 252] on div "RO [PERSON_NAME] [DATE] 23:15 Please revise bow shape to match bow shape better…" at bounding box center [579, 271] width 162 height 103
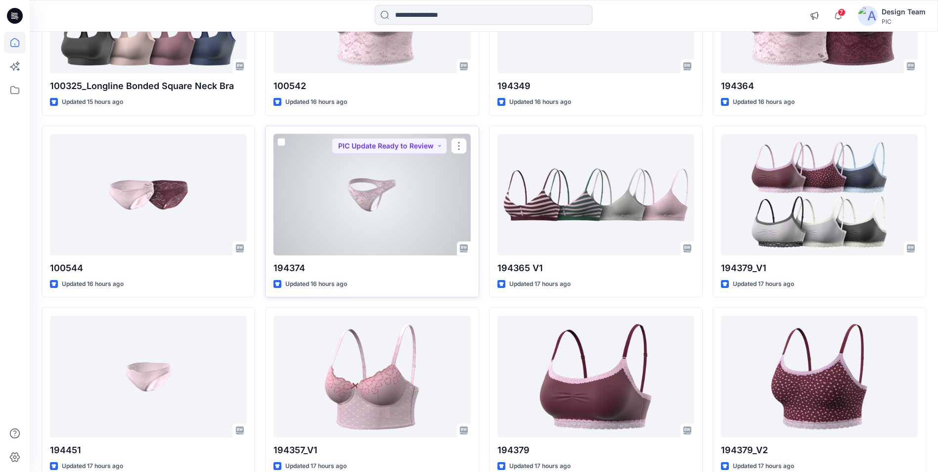
scroll to position [747, 0]
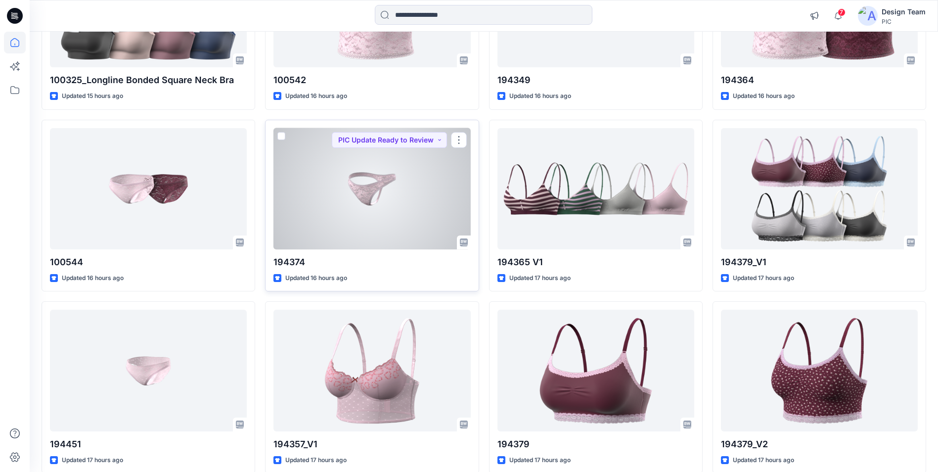
click at [324, 184] on div at bounding box center [371, 188] width 197 height 121
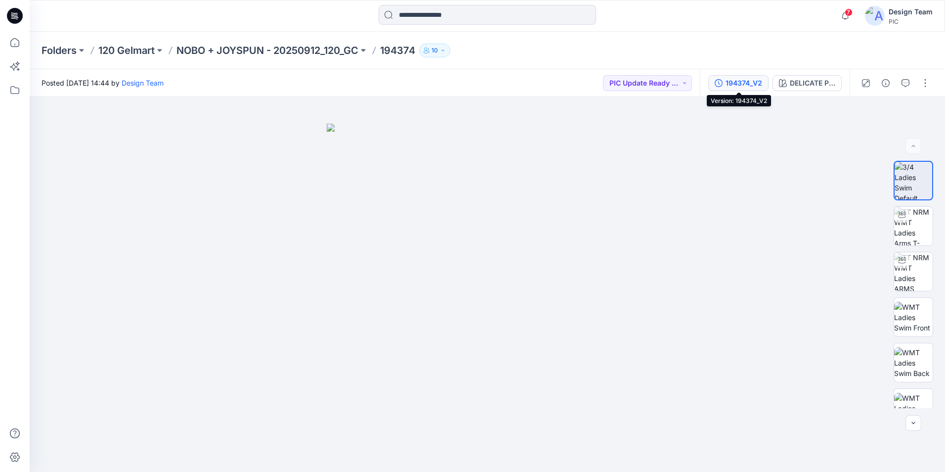
click at [750, 80] on div "194374_V2" at bounding box center [744, 83] width 37 height 11
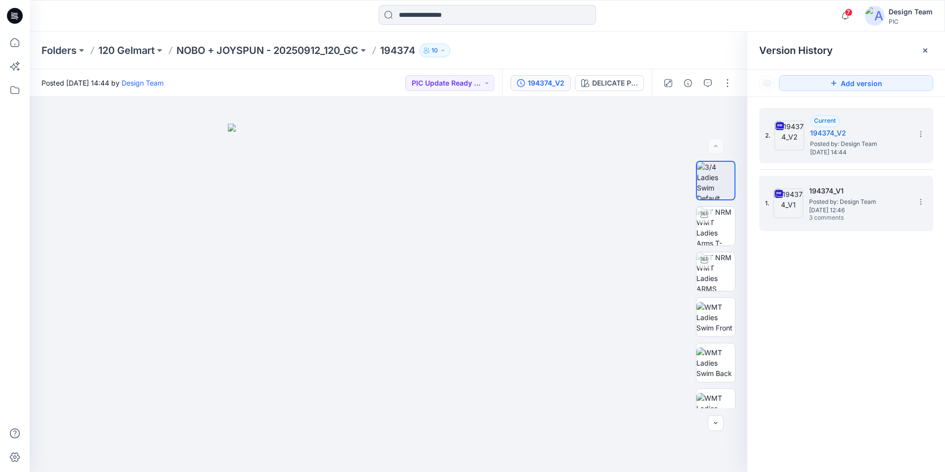
click at [755, 203] on span "Posted by: Design Team" at bounding box center [858, 202] width 99 height 10
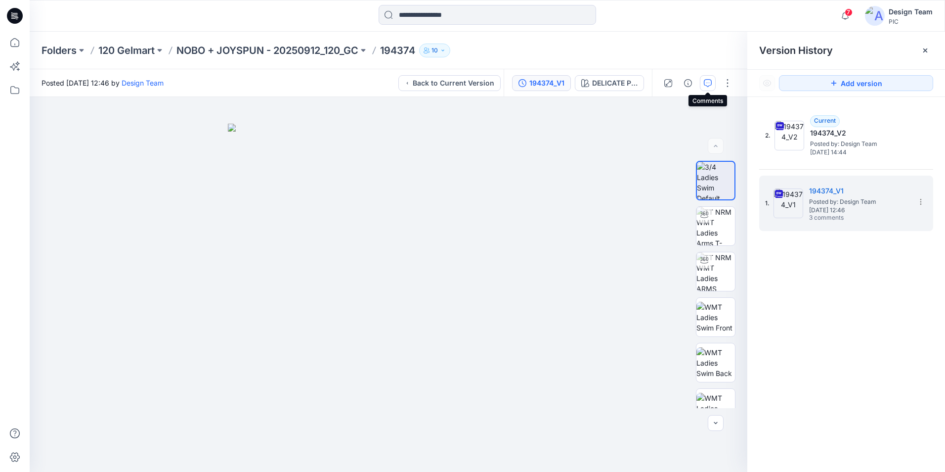
click at [709, 85] on icon "button" at bounding box center [708, 83] width 8 height 8
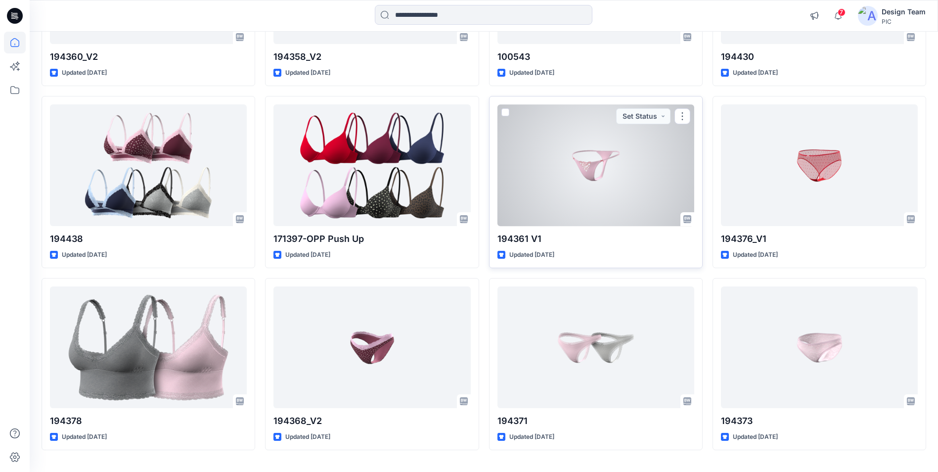
scroll to position [1888, 0]
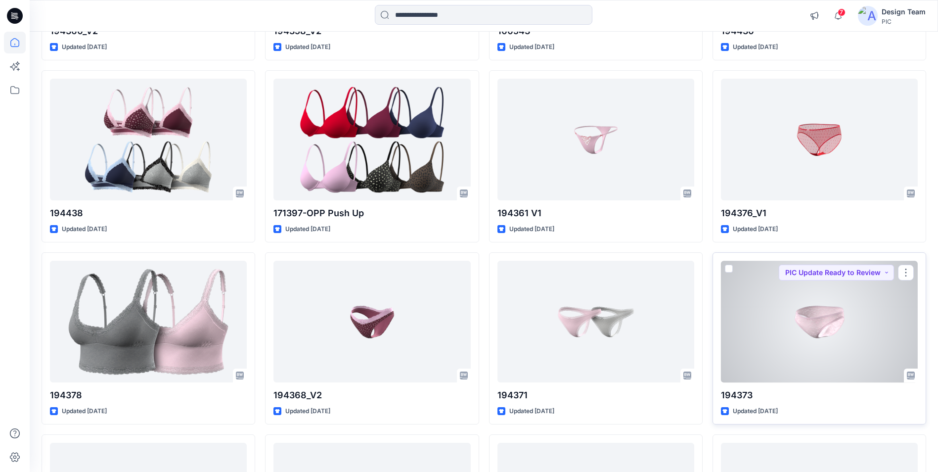
click at [755, 315] on div at bounding box center [819, 321] width 197 height 121
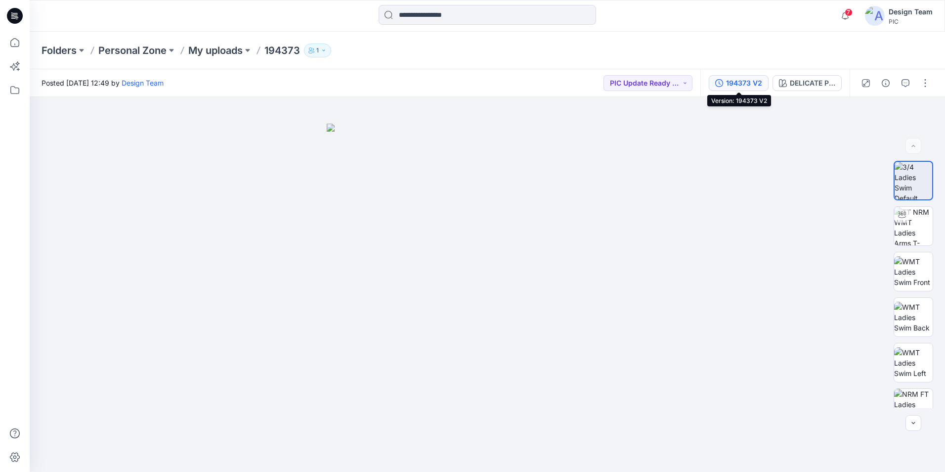
click at [746, 85] on div "194373 V2" at bounding box center [744, 83] width 36 height 11
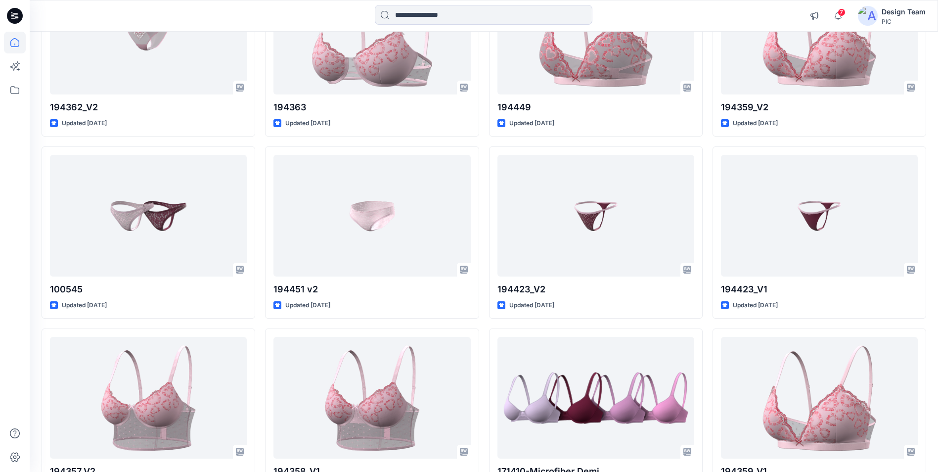
scroll to position [2685, 0]
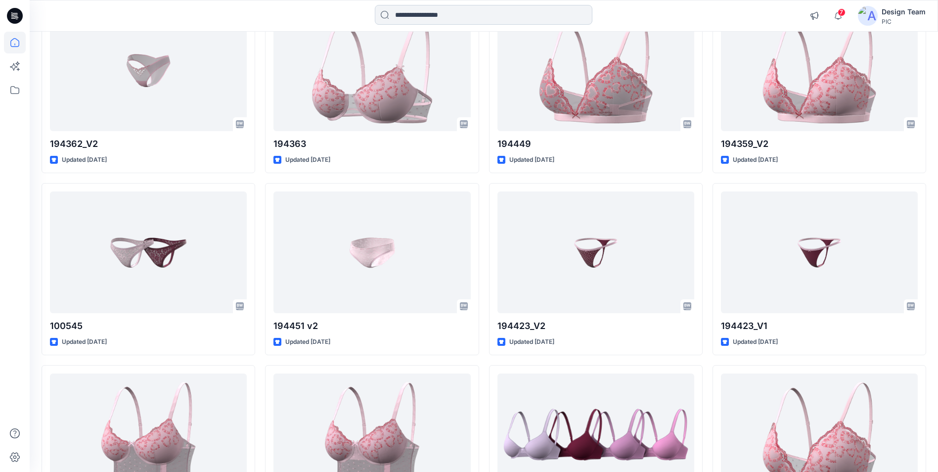
click at [474, 14] on input at bounding box center [484, 15] width 218 height 20
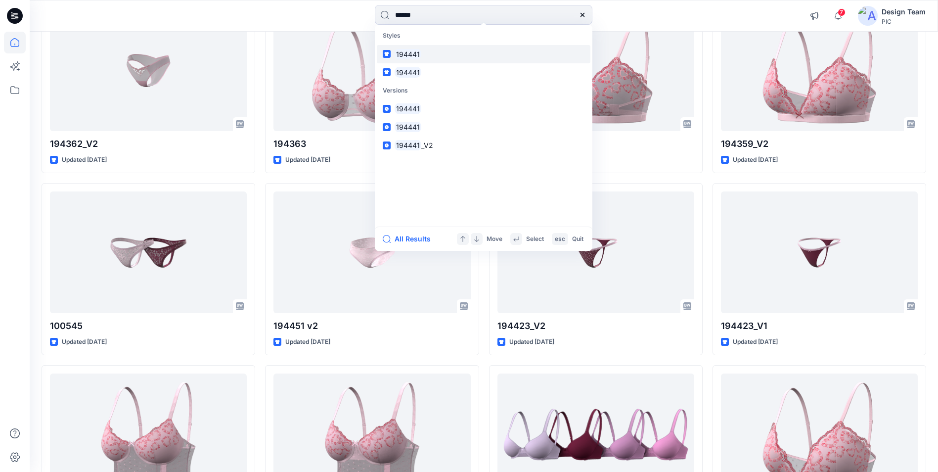
type input "******"
click at [416, 52] on mark "194441" at bounding box center [408, 53] width 27 height 11
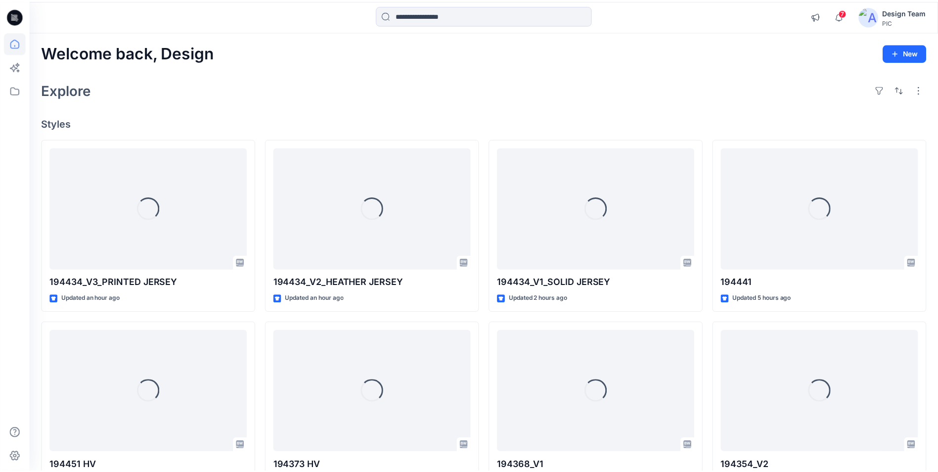
scroll to position [2685, 0]
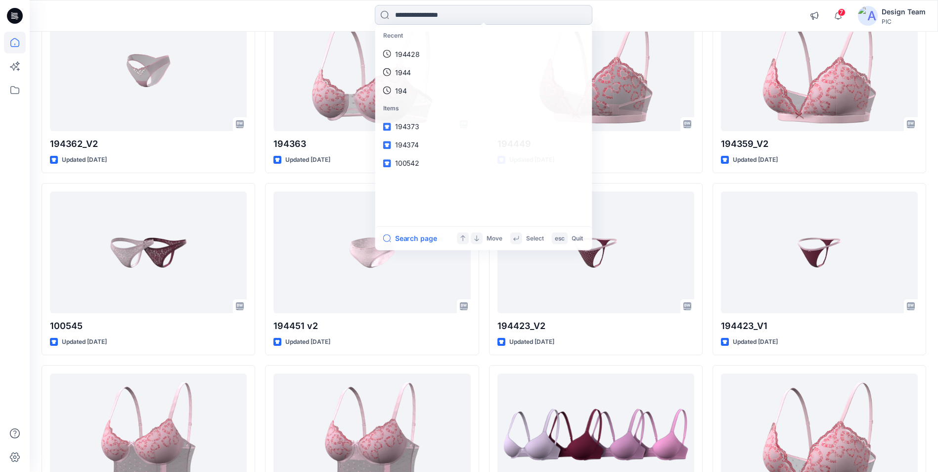
click at [472, 12] on input at bounding box center [484, 15] width 218 height 20
click at [422, 57] on link "194441" at bounding box center [484, 54] width 214 height 18
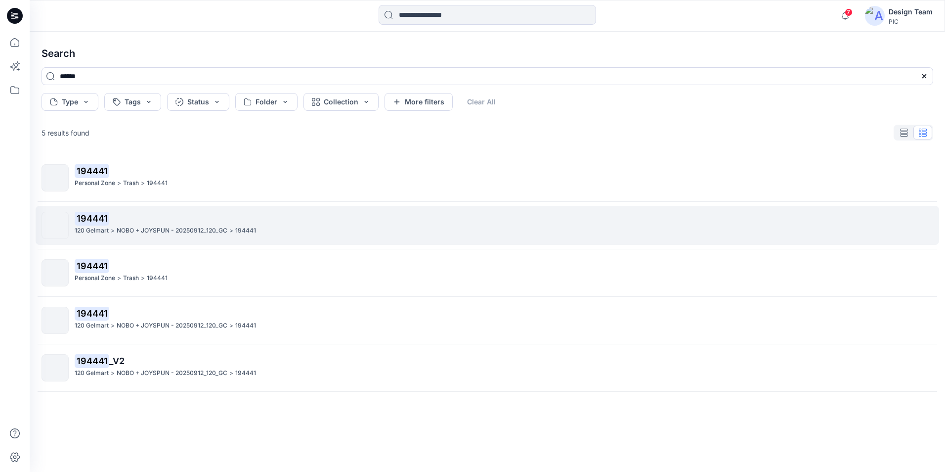
click at [182, 229] on p "NOBO + JOYSPUN - 20250912_120_GC" at bounding box center [172, 230] width 111 height 10
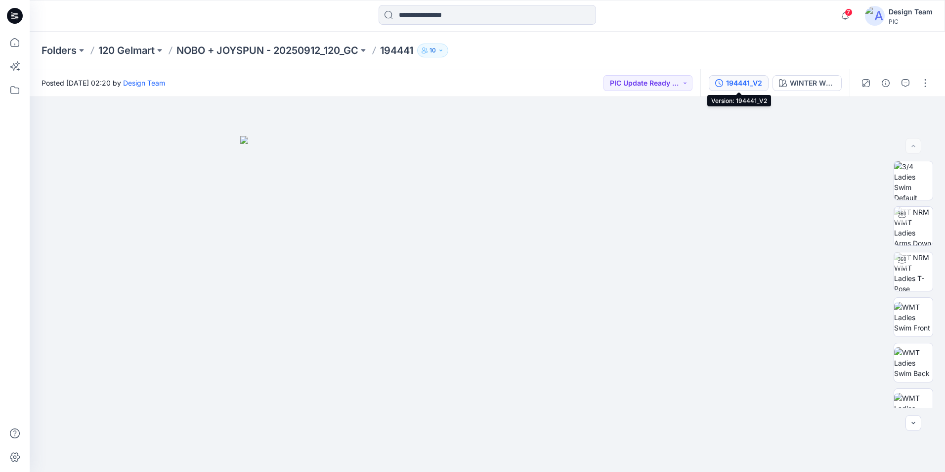
click at [745, 83] on div "194441_V2" at bounding box center [744, 83] width 36 height 11
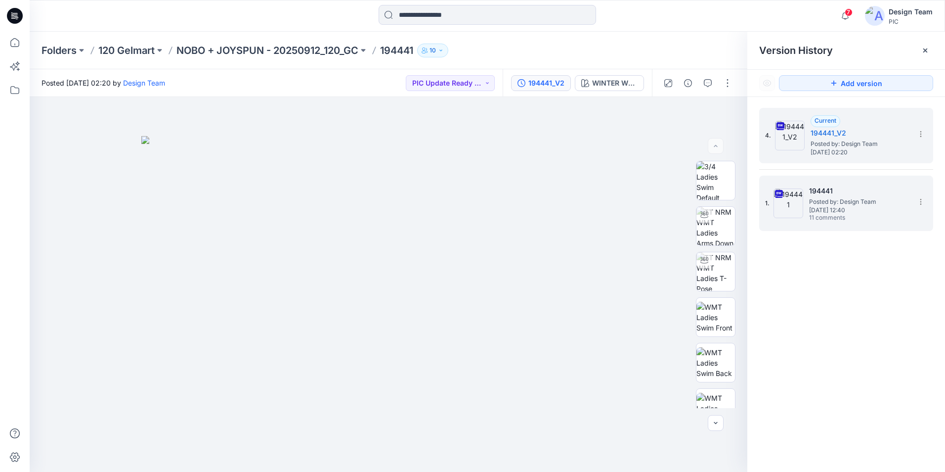
click at [755, 204] on span "Posted by: Design Team" at bounding box center [858, 202] width 99 height 10
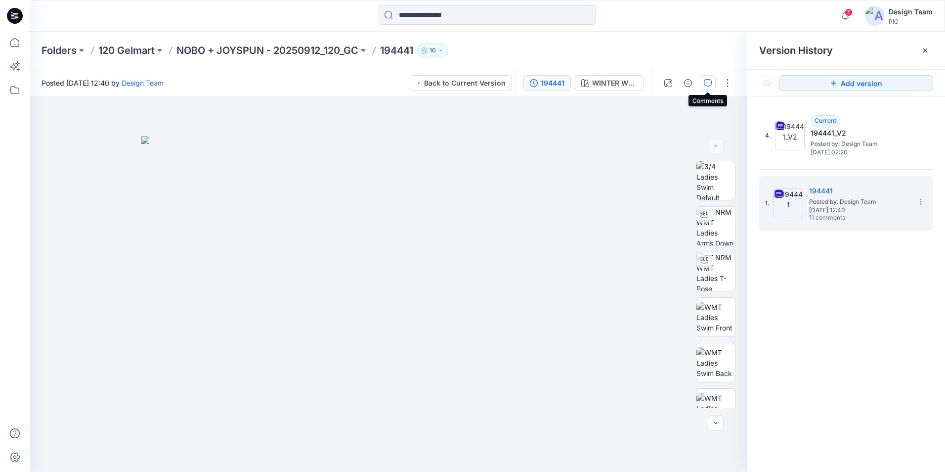
click at [709, 83] on icon "button" at bounding box center [708, 83] width 8 height 8
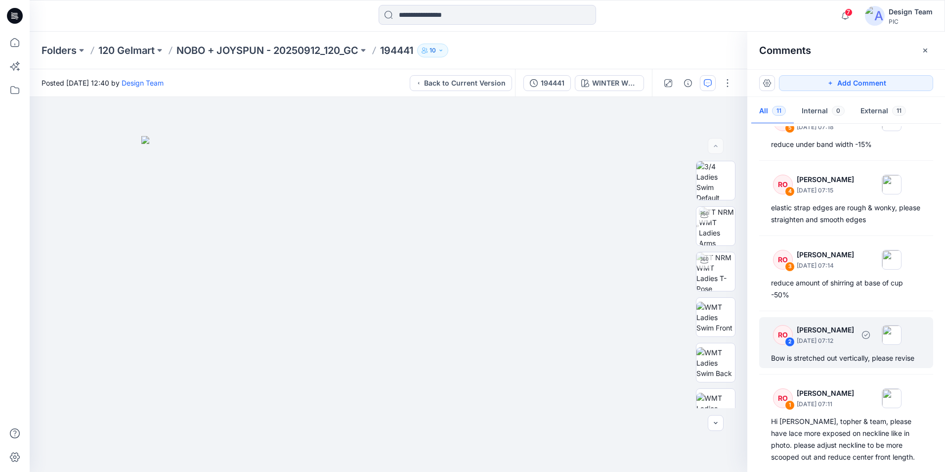
scroll to position [488, 0]
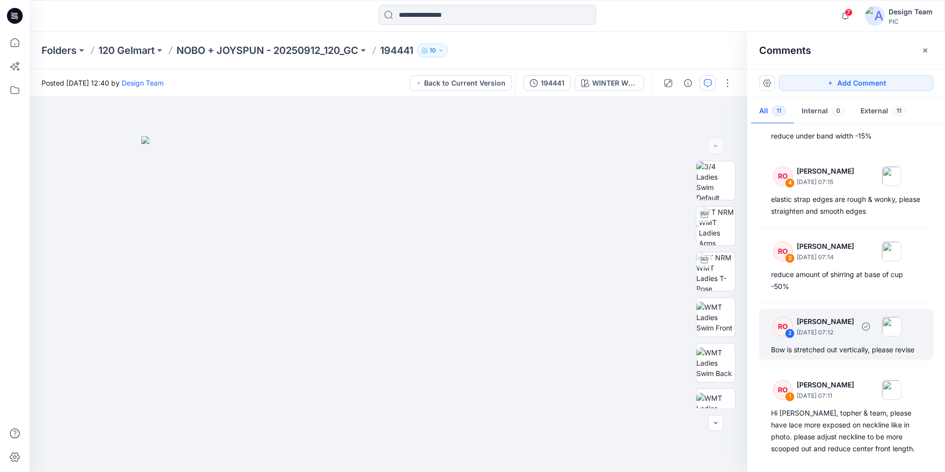
click at [755, 353] on div "Bow is stretched out vertically, please revise" at bounding box center [846, 350] width 150 height 12
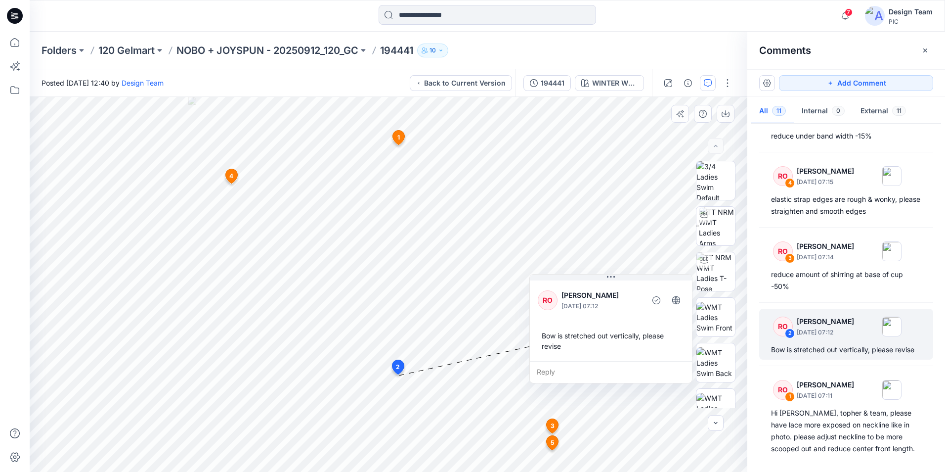
drag, startPoint x: 559, startPoint y: 278, endPoint x: 640, endPoint y: 284, distance: 80.8
click at [640, 284] on div "RO [PERSON_NAME] [DATE] 07:12 Bow is stretched out vertically, please revise" at bounding box center [611, 319] width 162 height 83
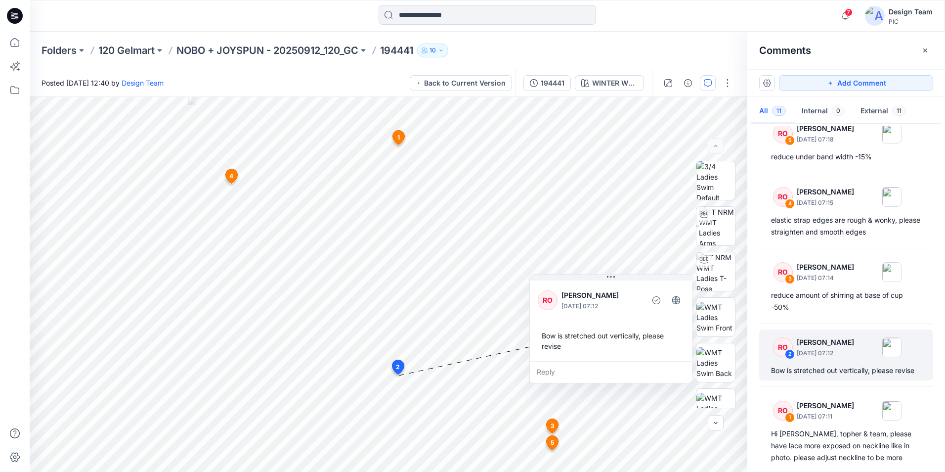
scroll to position [340, 0]
